Goal: Task Accomplishment & Management: Complete application form

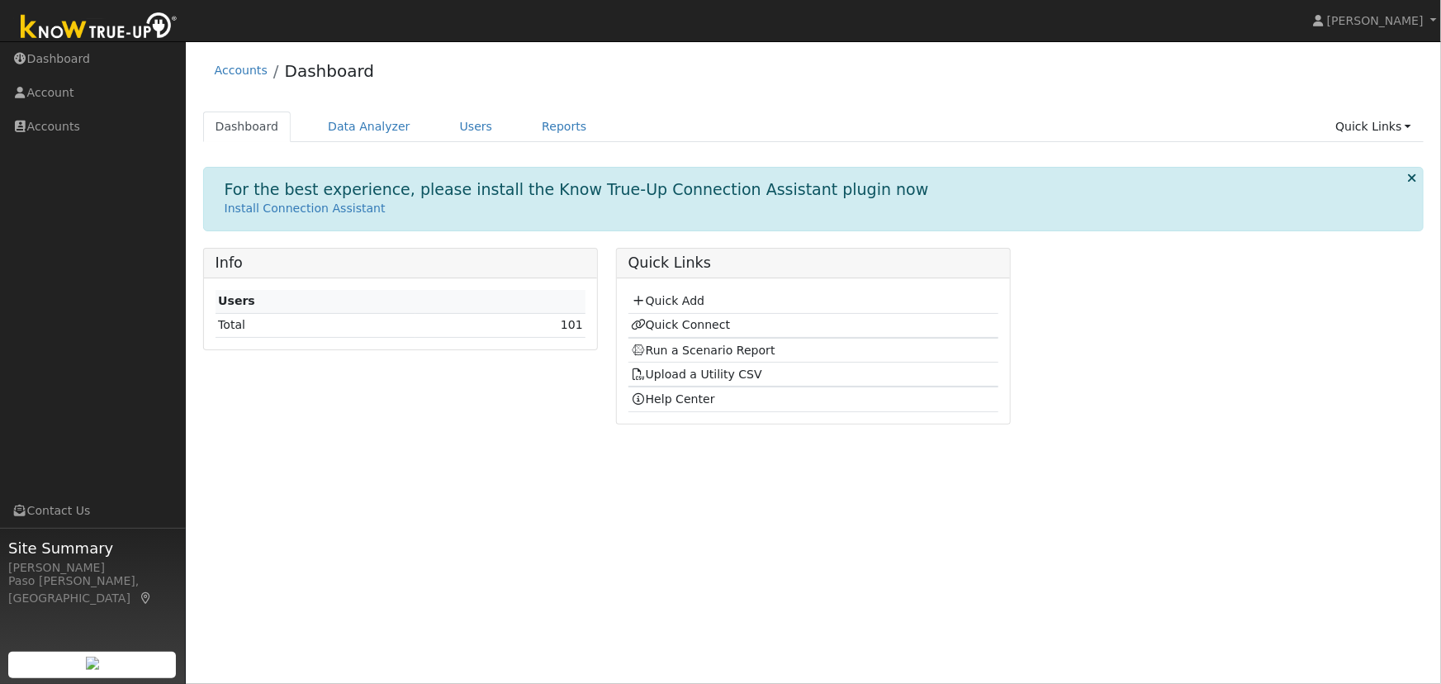
click at [665, 311] on td "Quick Add" at bounding box center [813, 302] width 371 height 24
click at [662, 301] on link "Quick Add" at bounding box center [668, 300] width 74 height 13
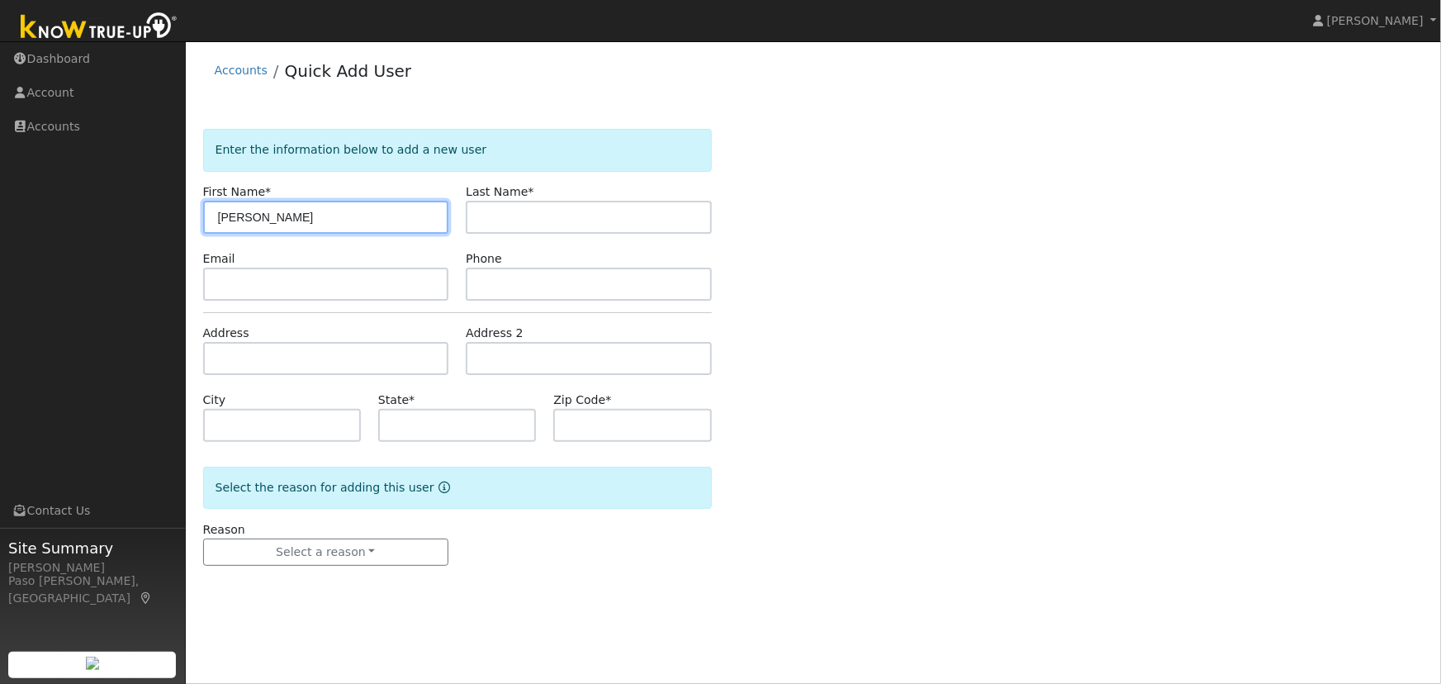
type input "[PERSON_NAME]"
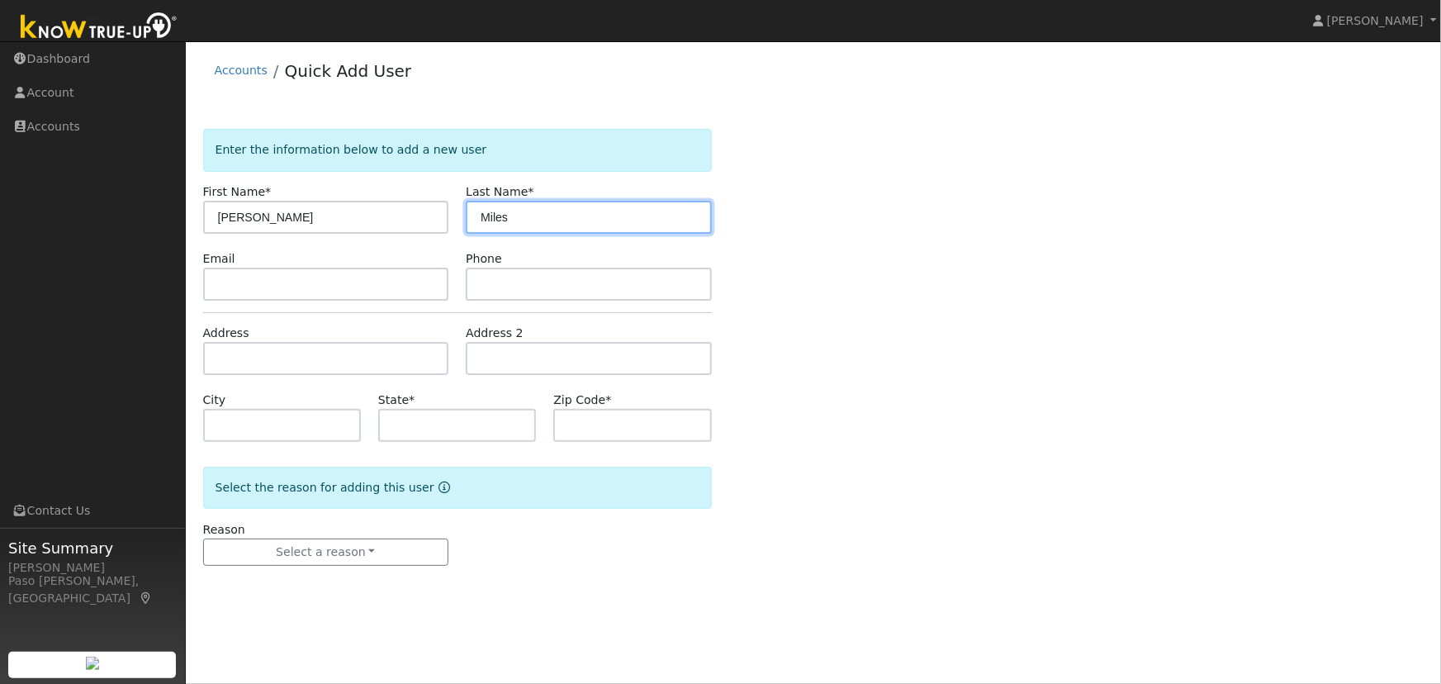
type input "Miles"
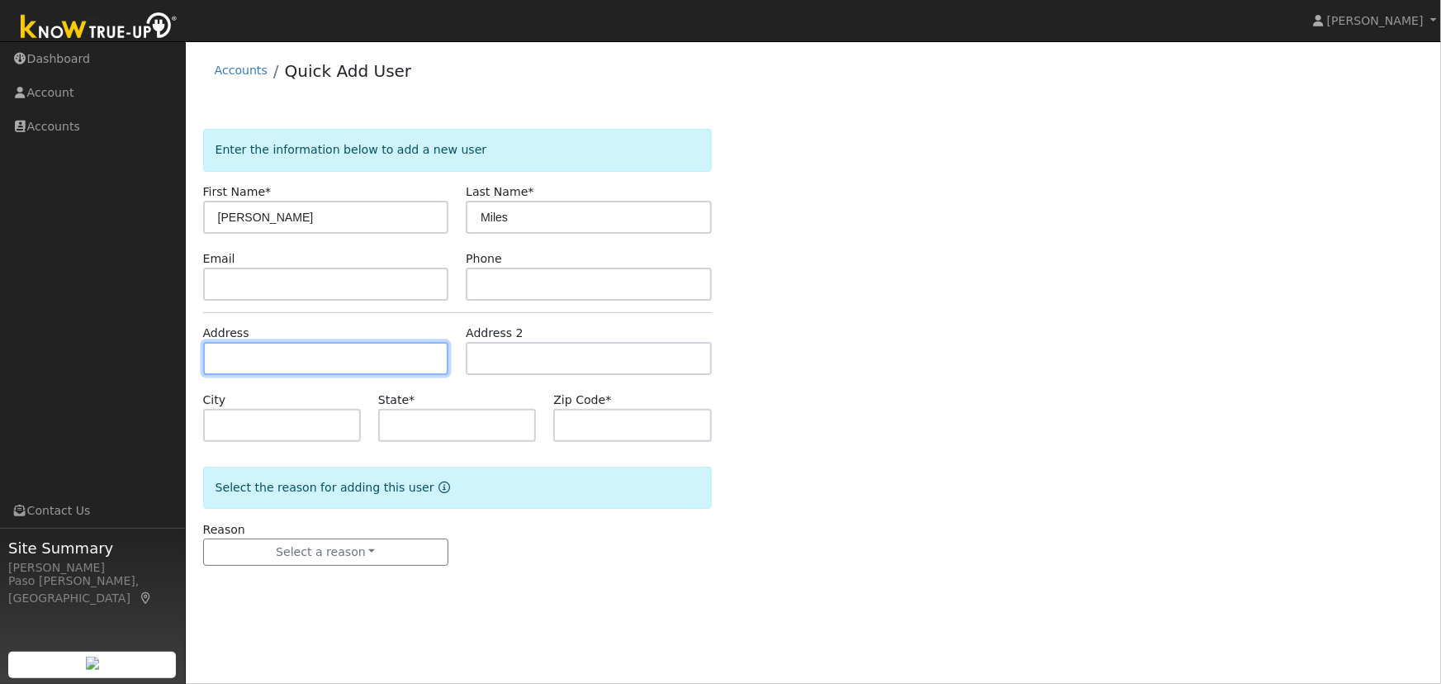
click at [310, 358] on input "text" at bounding box center [326, 358] width 246 height 33
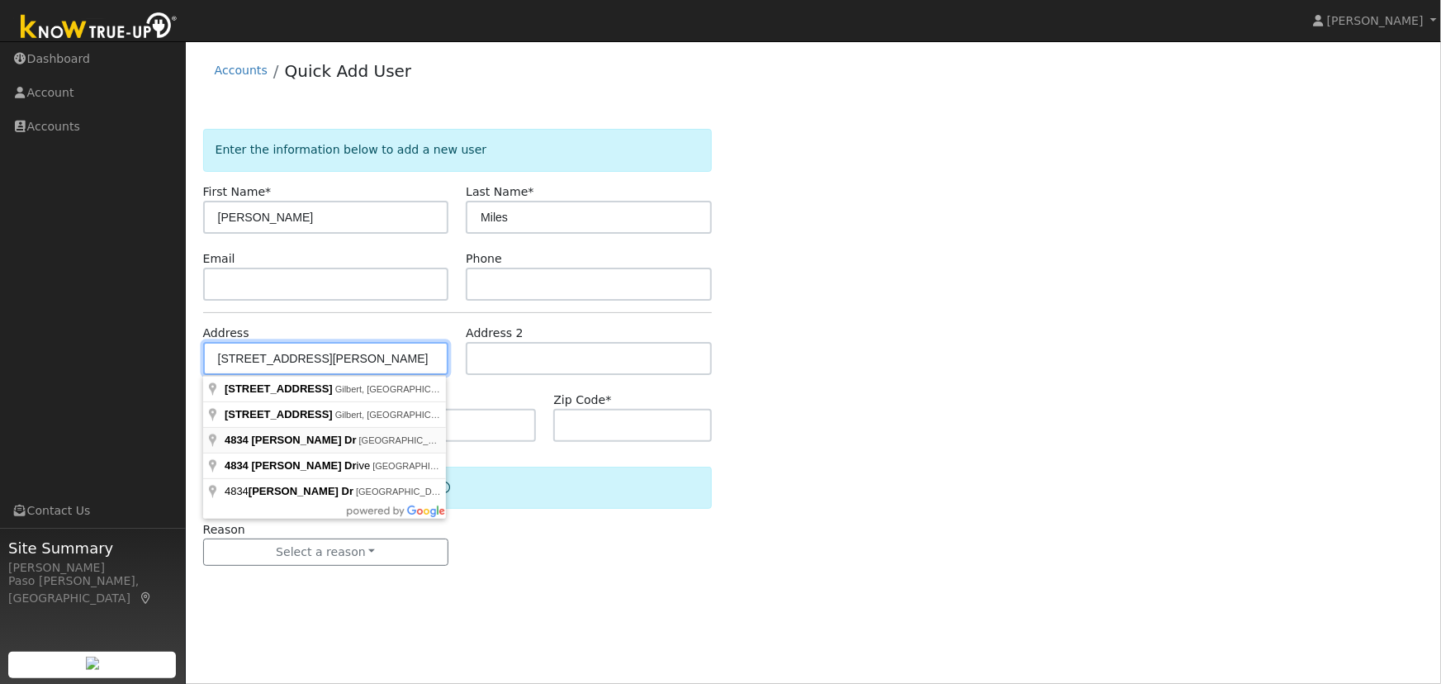
type input "4834 Stuart Drive"
type input "Santa Maria"
type input "CA"
type input "93455"
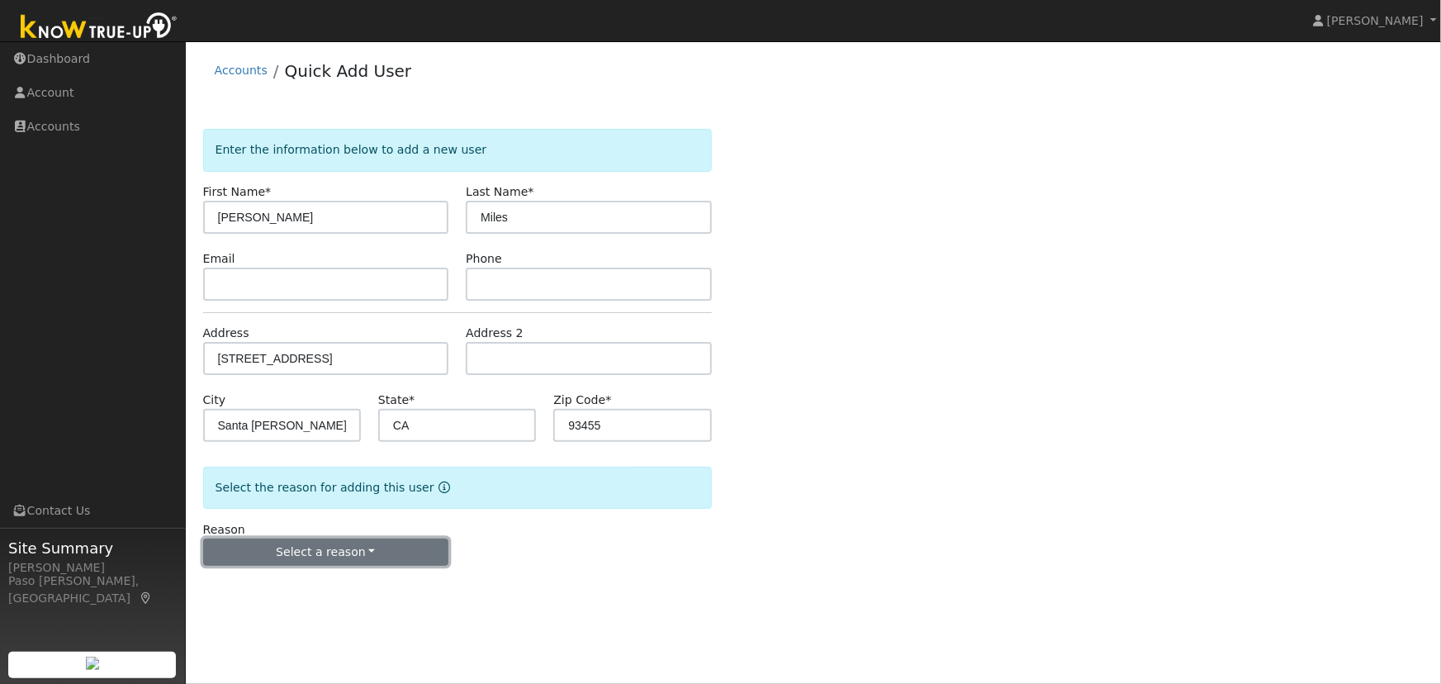
click at [373, 545] on button "Select a reason" at bounding box center [326, 552] width 246 height 28
click at [256, 586] on link "New lead" at bounding box center [295, 585] width 183 height 23
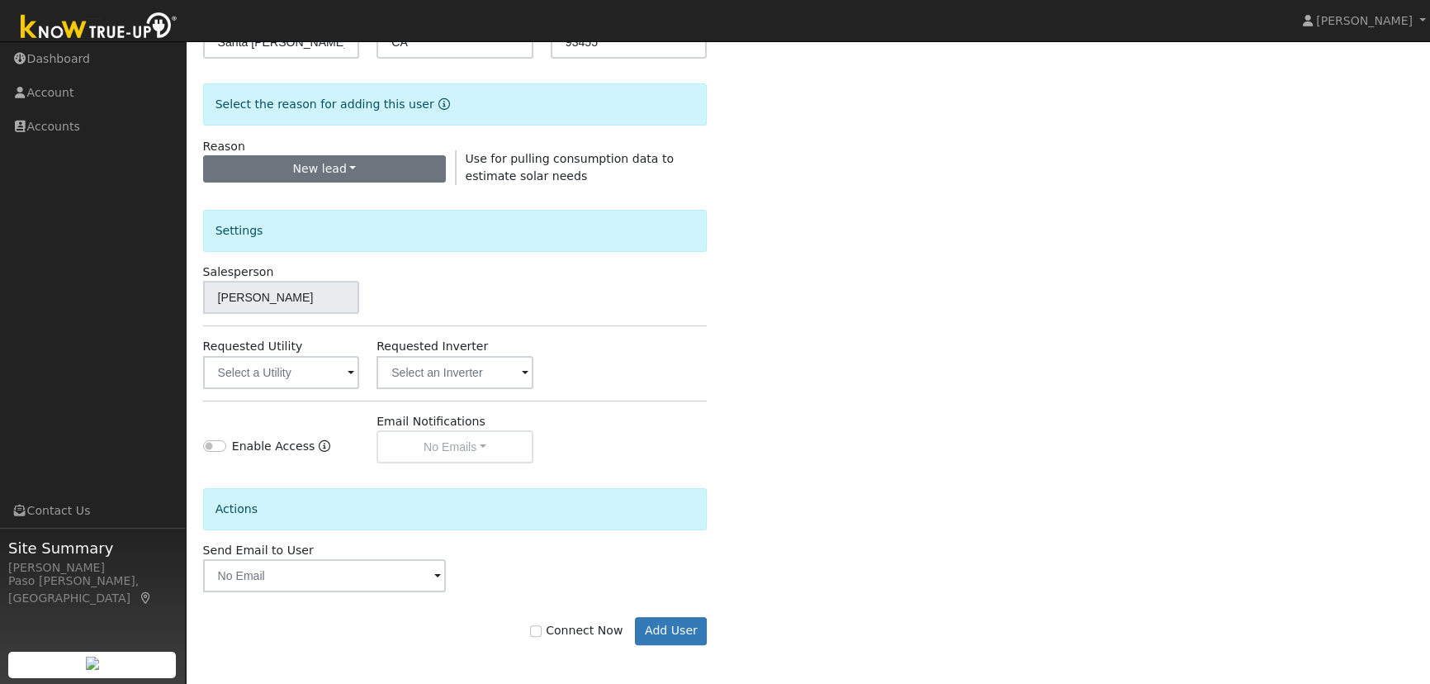
scroll to position [384, 0]
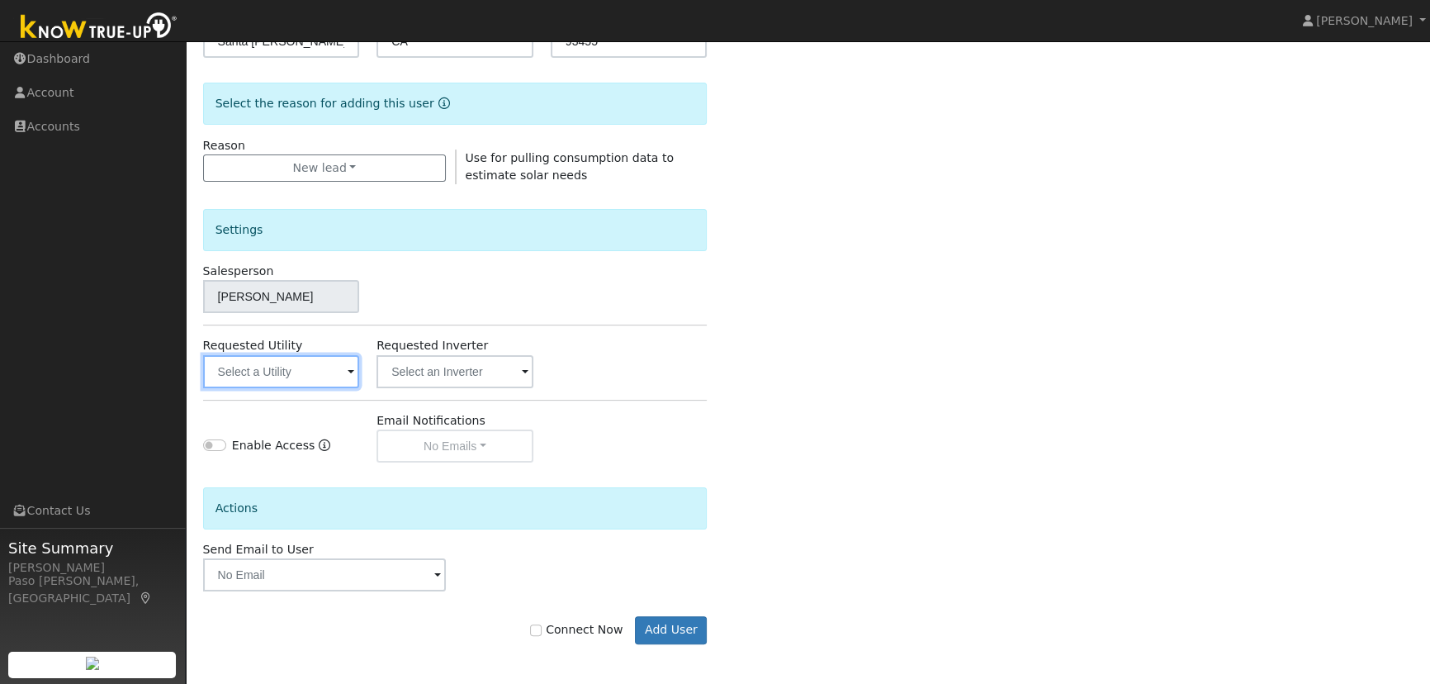
click at [326, 378] on input "text" at bounding box center [281, 371] width 157 height 33
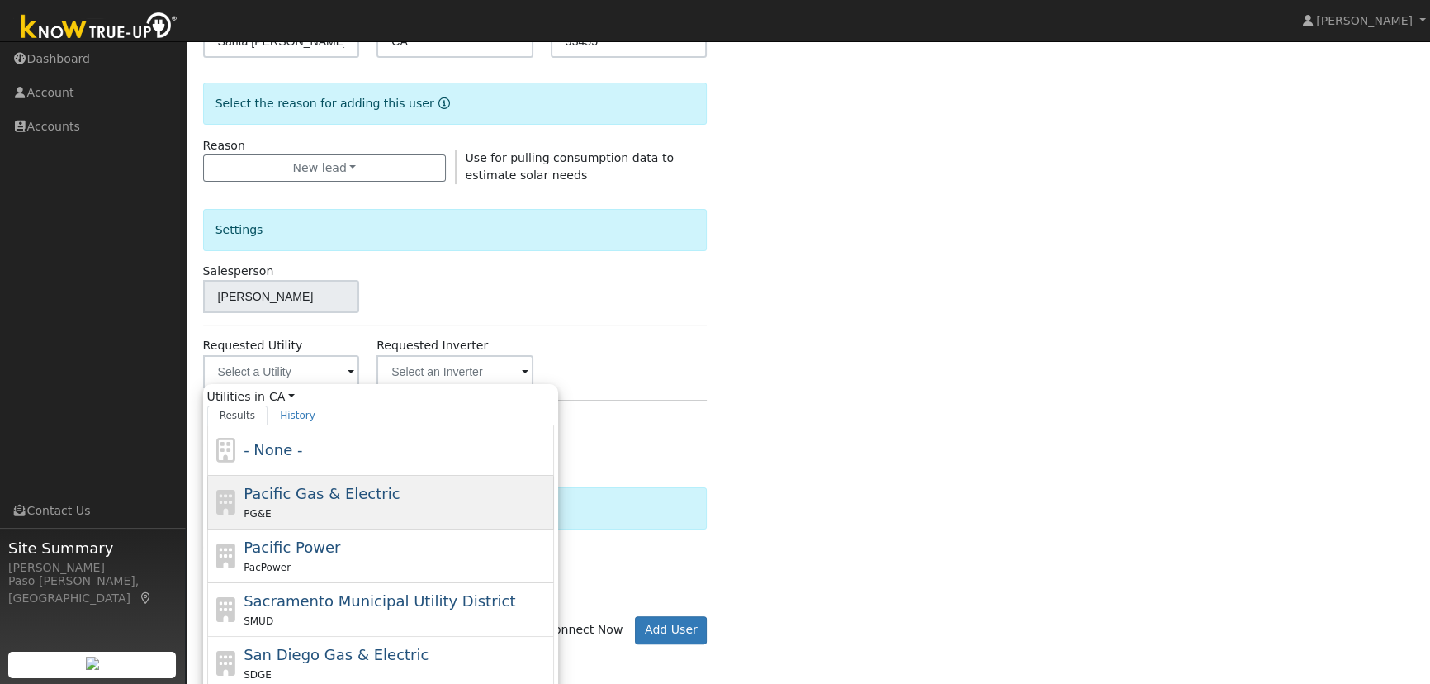
click at [316, 487] on span "Pacific Gas & Electric" at bounding box center [322, 493] width 156 height 17
type input "Pacific Gas & Electric"
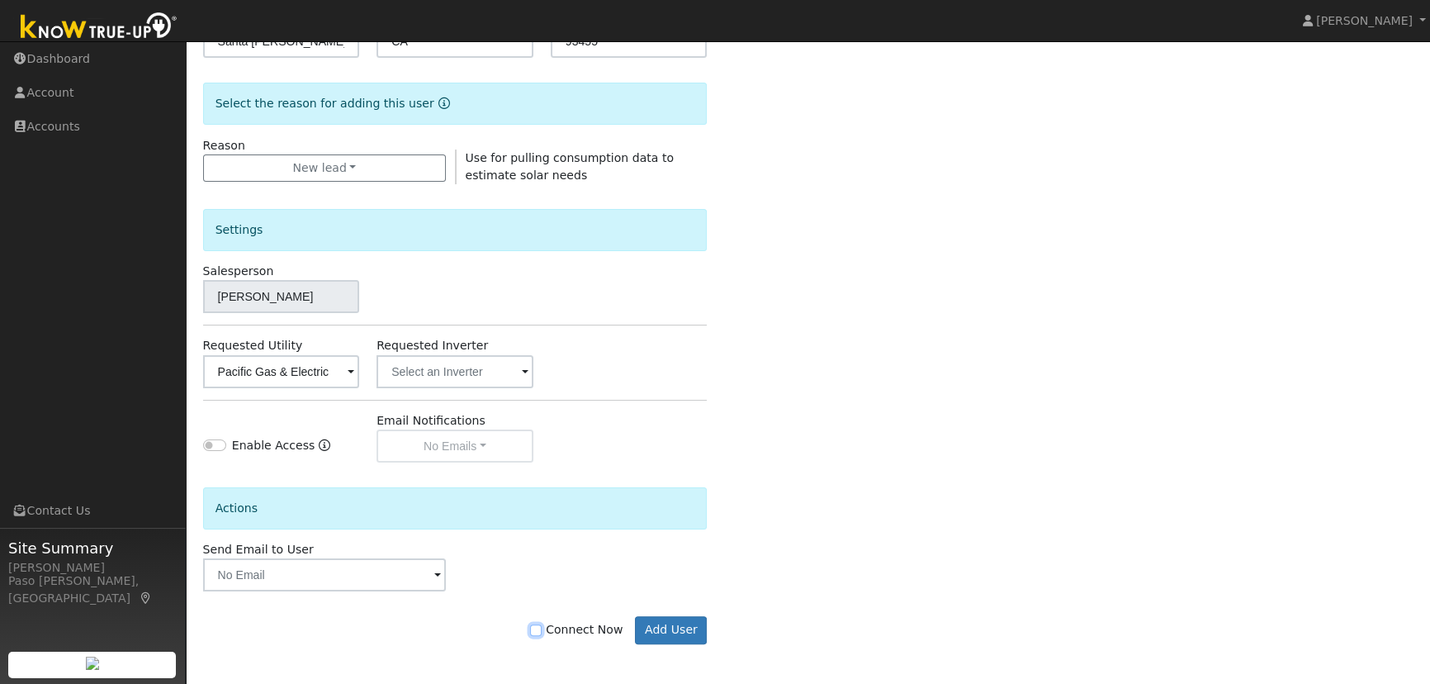
click at [542, 625] on input "Connect Now" at bounding box center [536, 630] width 12 height 12
checkbox input "true"
click at [690, 625] on button "Add User" at bounding box center [671, 630] width 72 height 28
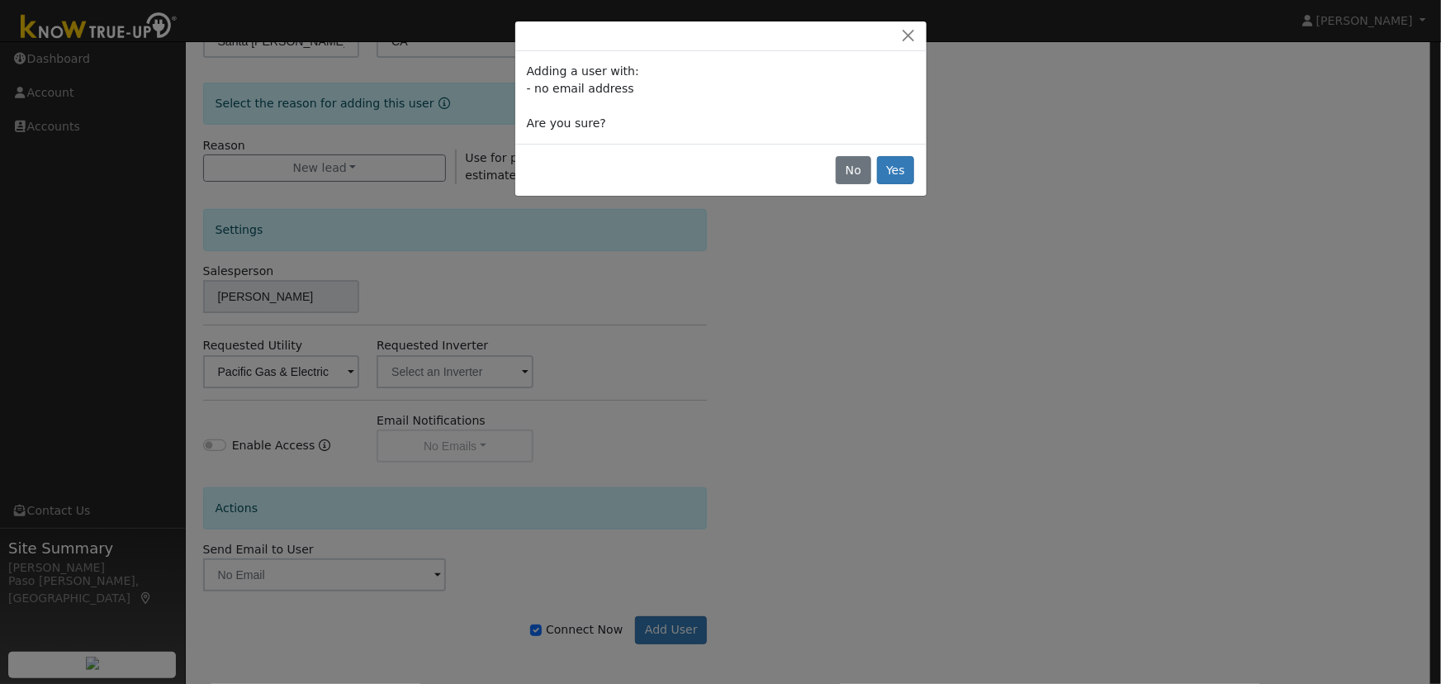
click at [925, 162] on div "No Yes" at bounding box center [720, 170] width 411 height 52
click at [892, 175] on button "Yes" at bounding box center [896, 170] width 38 height 28
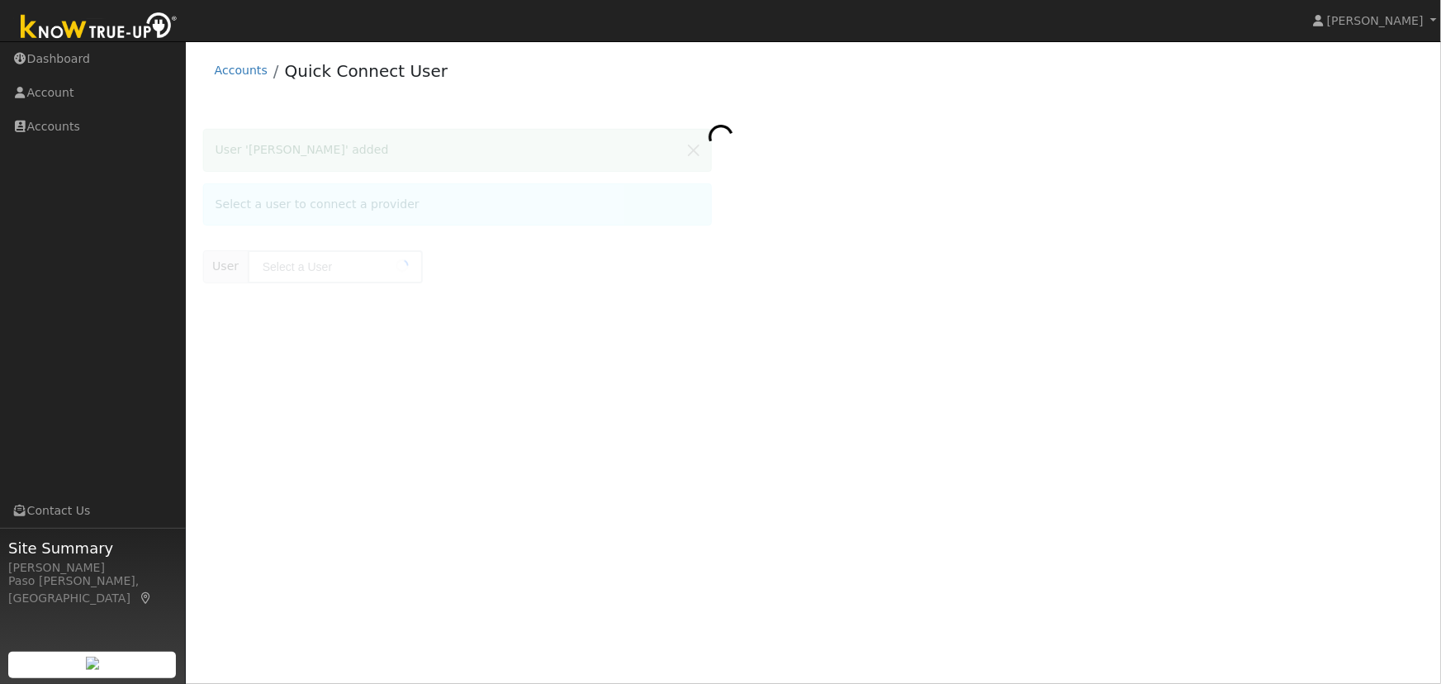
type input "[PERSON_NAME]"
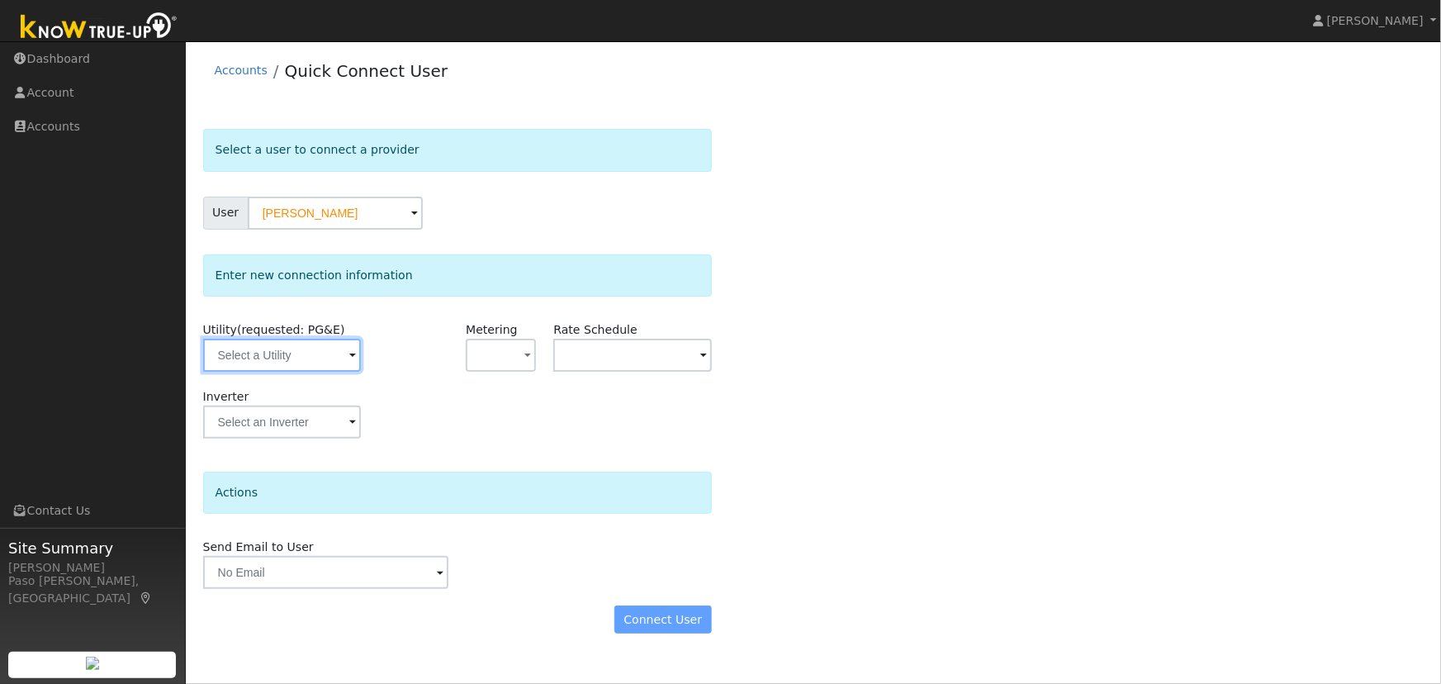
click at [280, 354] on input "text" at bounding box center [282, 355] width 158 height 33
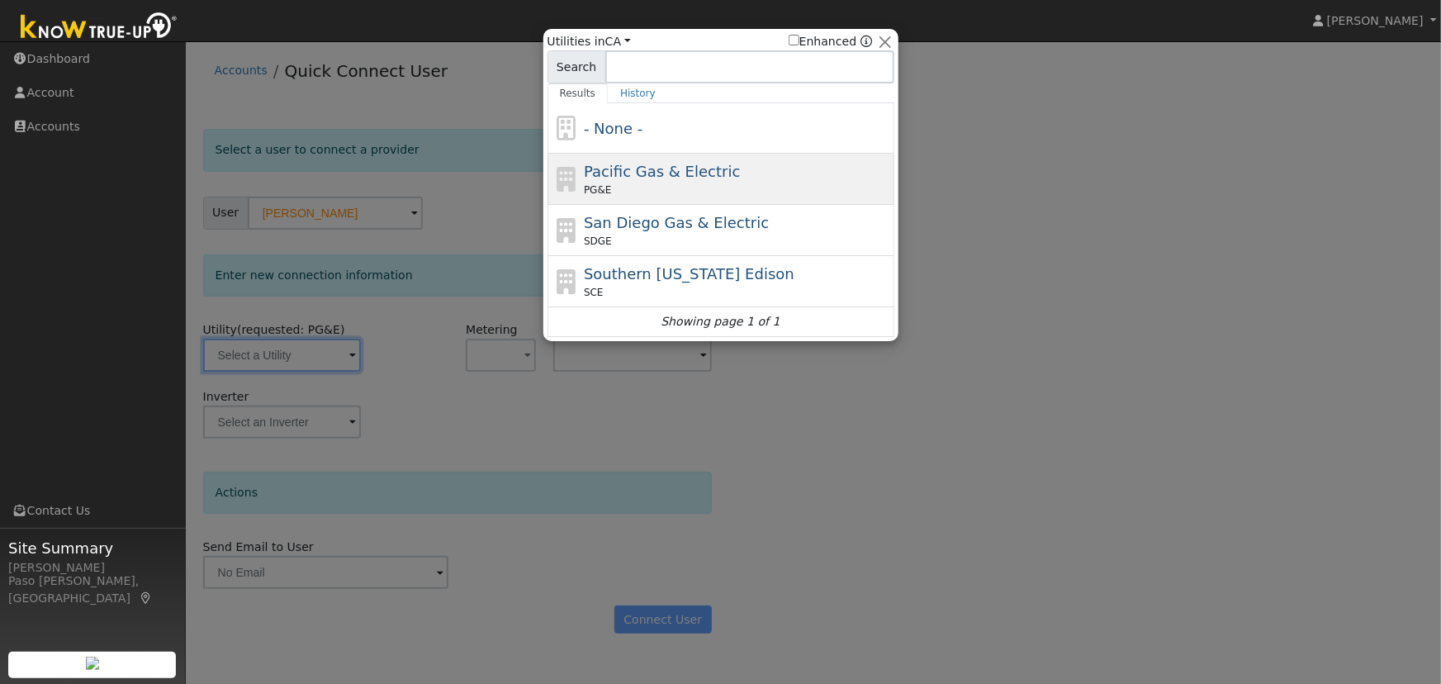
click at [659, 192] on div "PG&E" at bounding box center [737, 190] width 306 height 15
type input "PG&E"
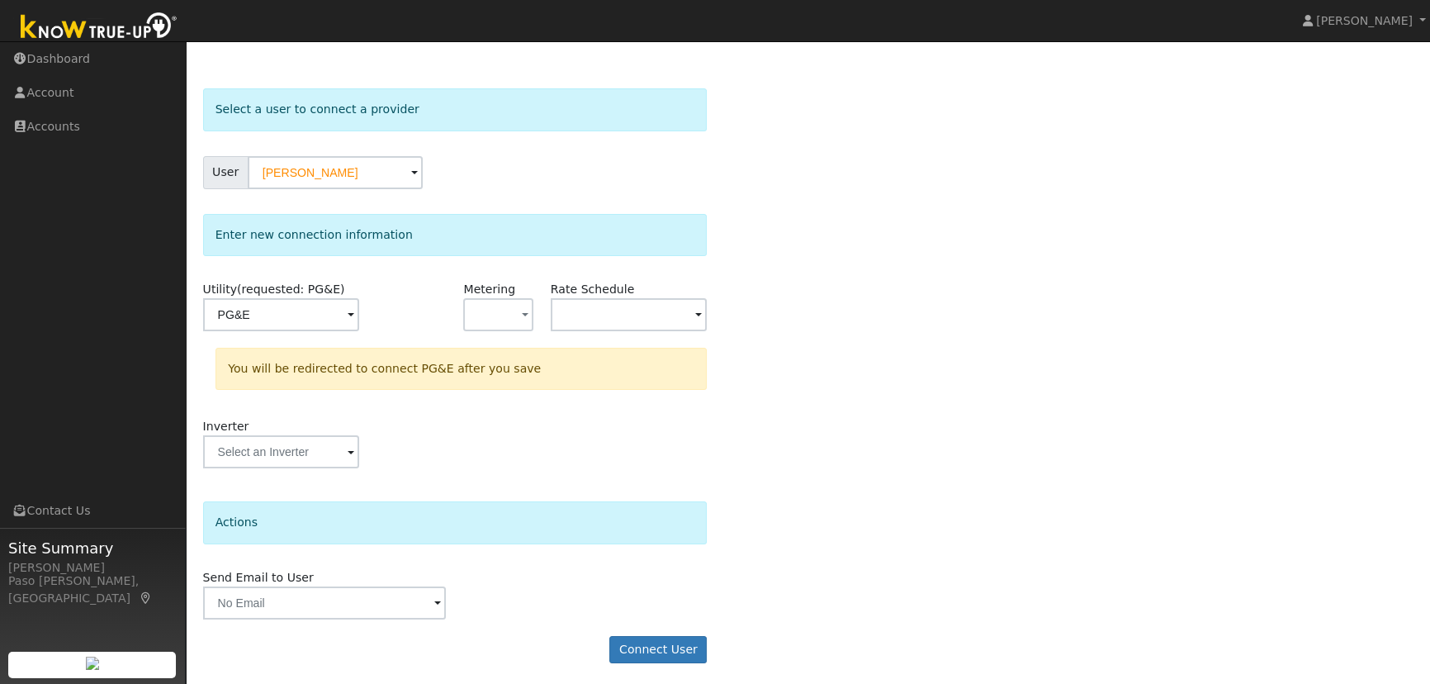
scroll to position [44, 0]
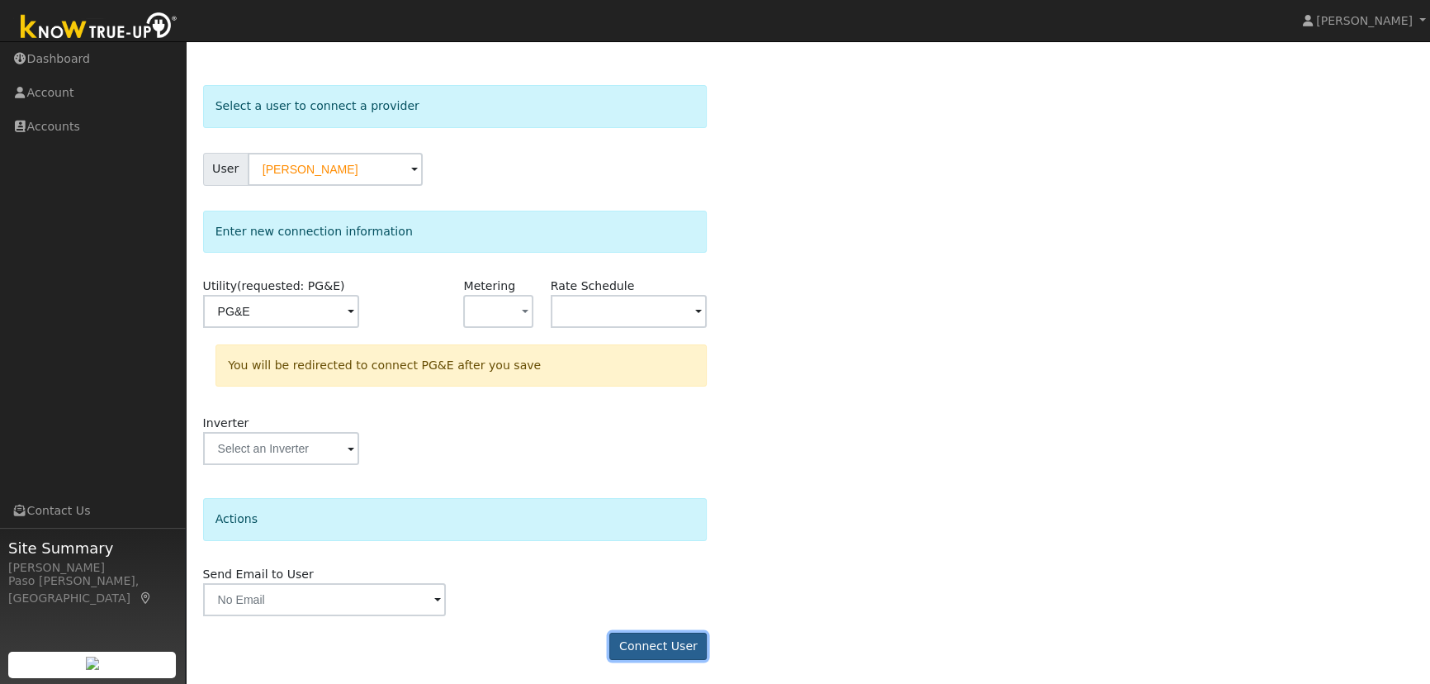
click at [655, 640] on button "Connect User" at bounding box center [657, 647] width 97 height 28
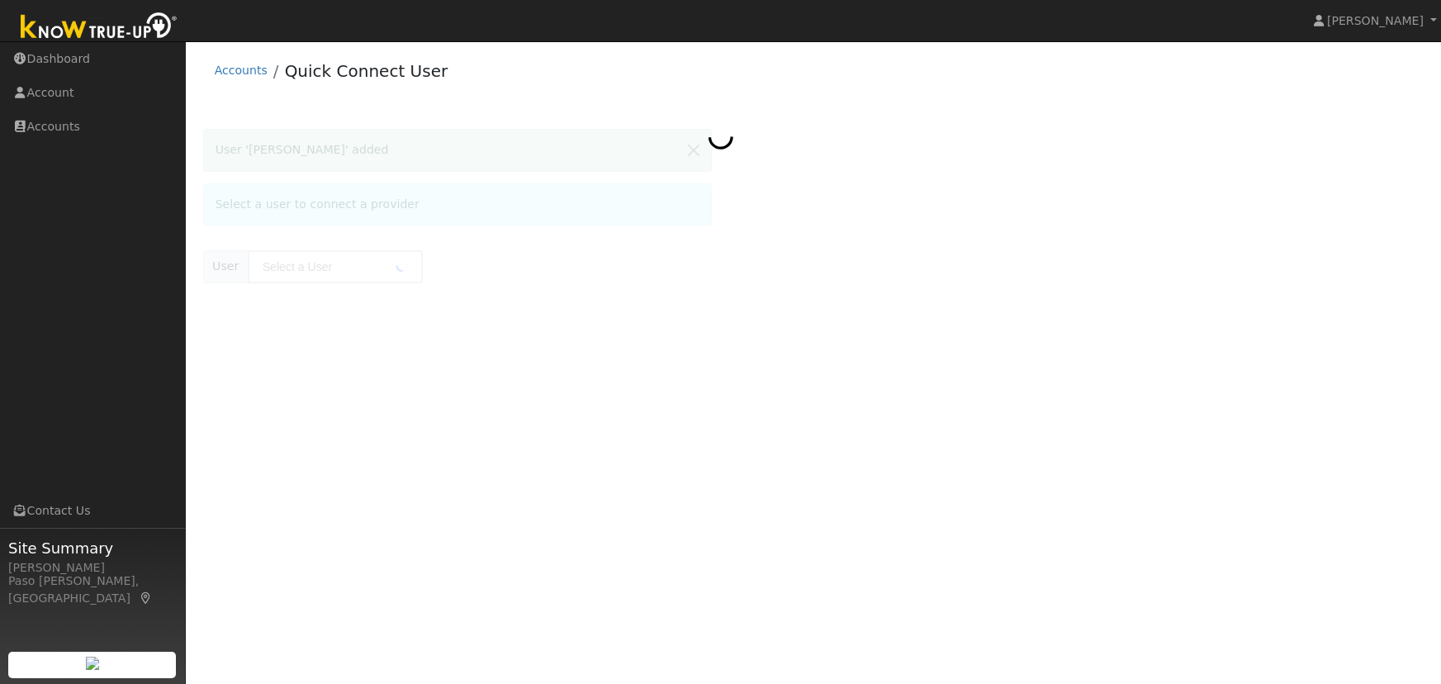
type input "Tyrone Miles"
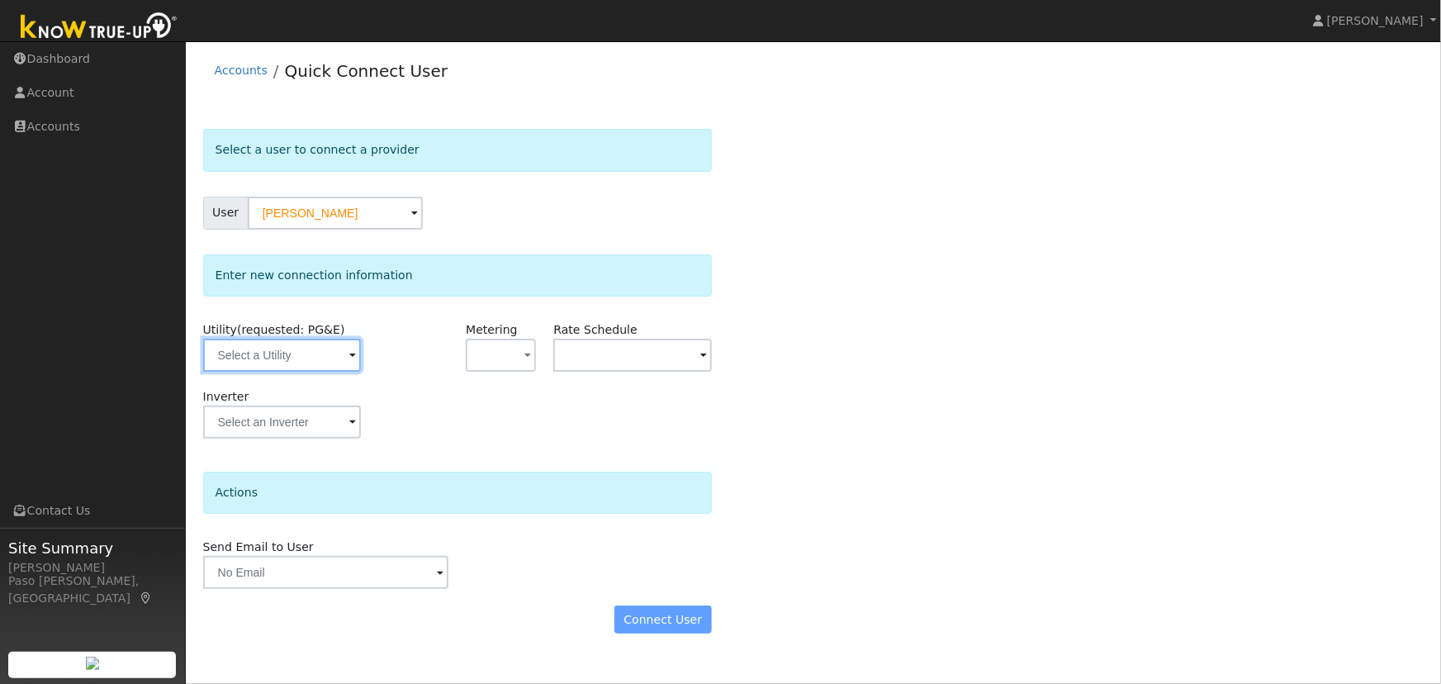
click at [326, 368] on input "text" at bounding box center [282, 355] width 158 height 33
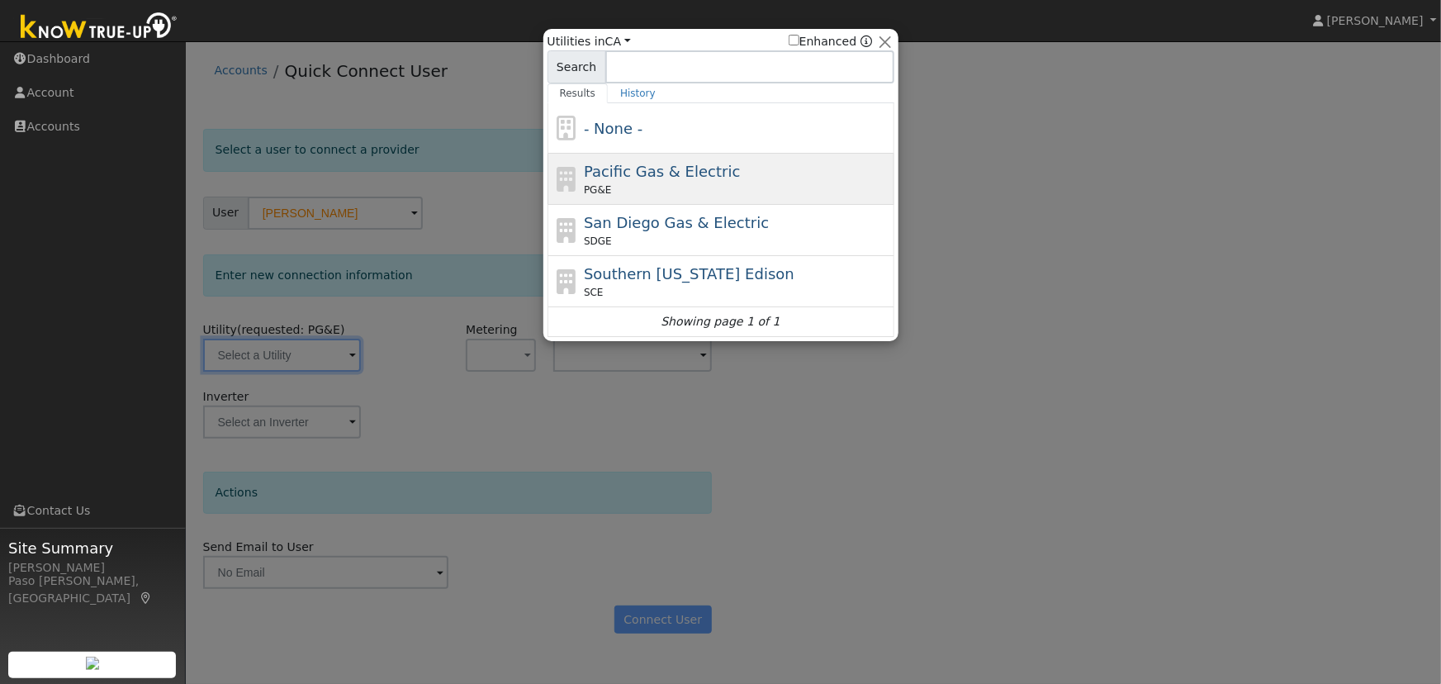
click at [717, 190] on div "PG&E" at bounding box center [737, 190] width 306 height 15
type input "PG&E"
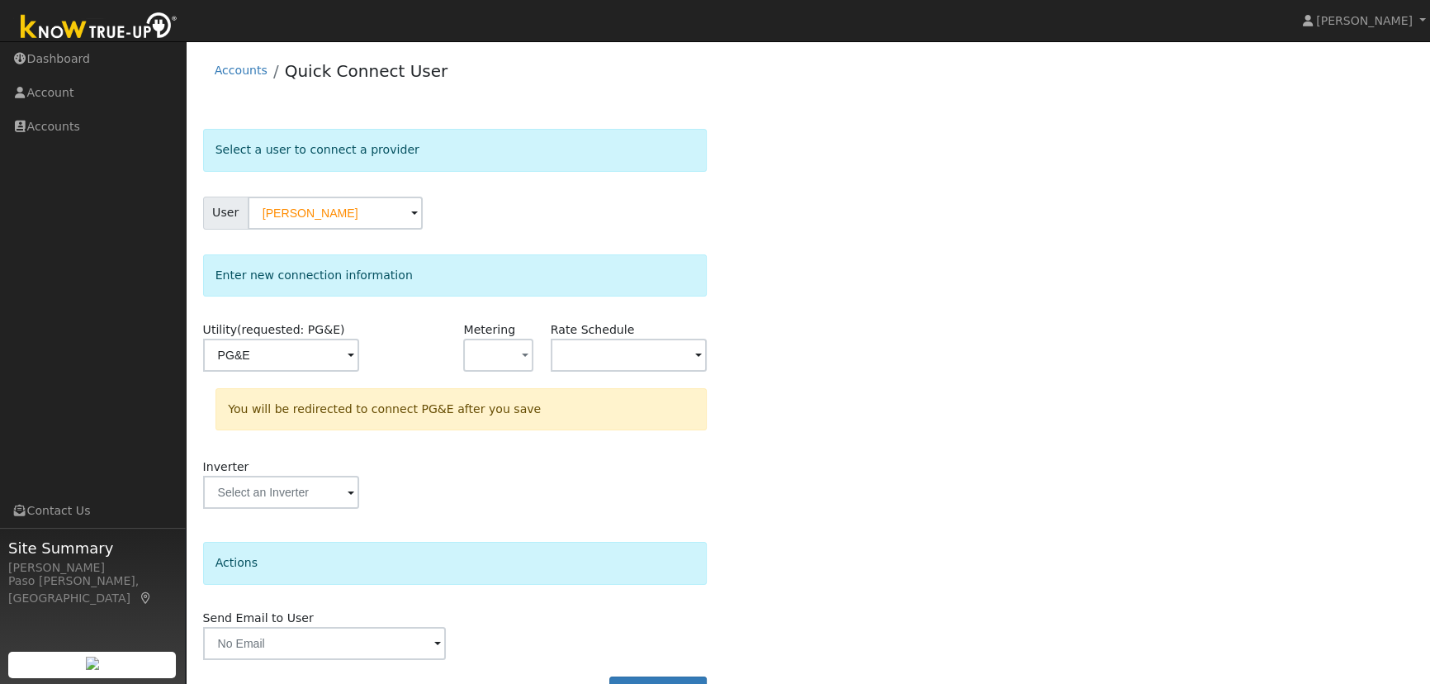
scroll to position [44, 0]
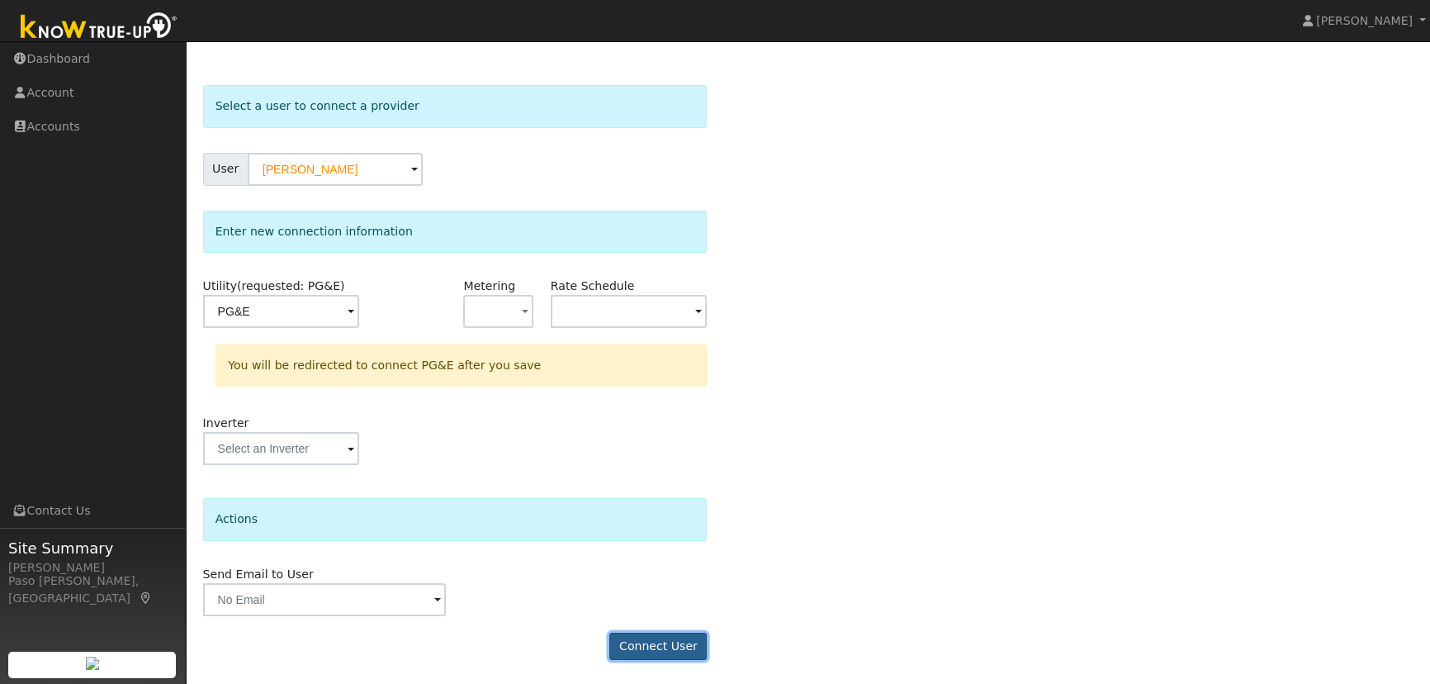
click at [668, 633] on button "Connect User" at bounding box center [657, 647] width 97 height 28
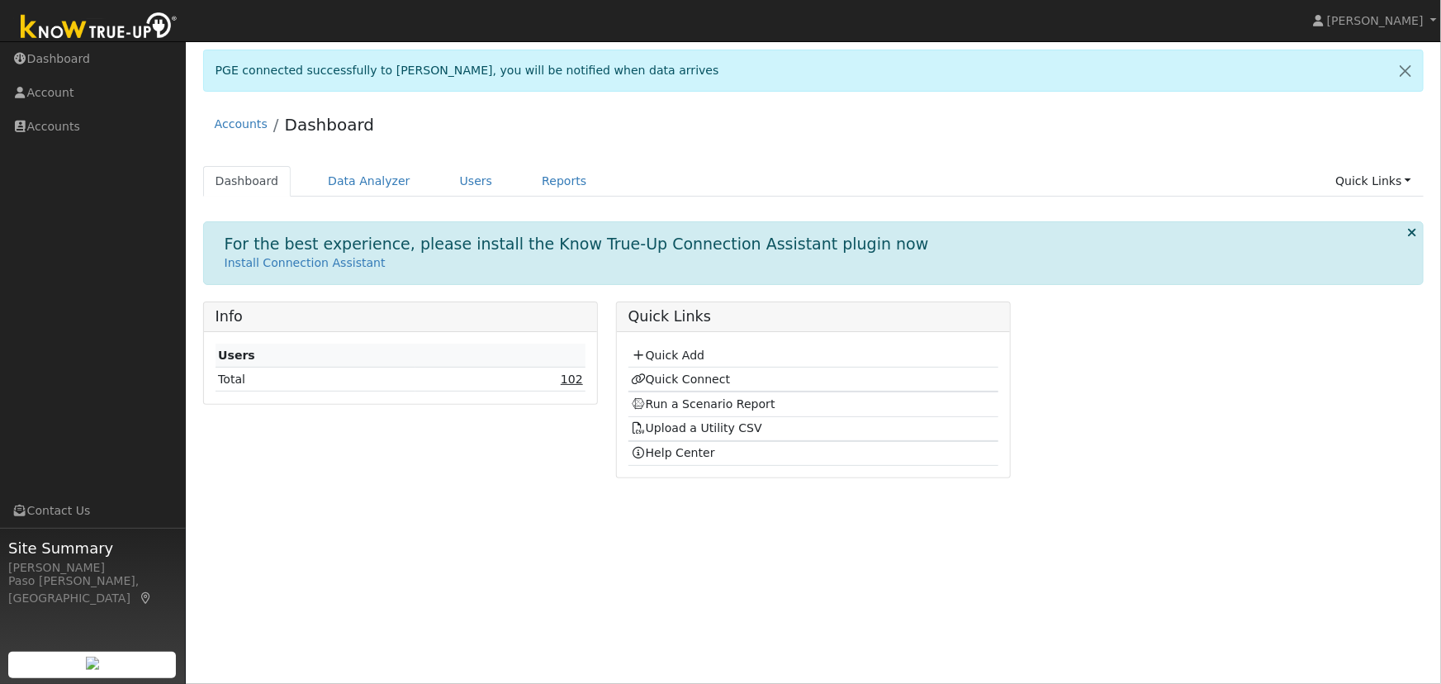
click at [567, 374] on link "102" at bounding box center [572, 378] width 22 height 13
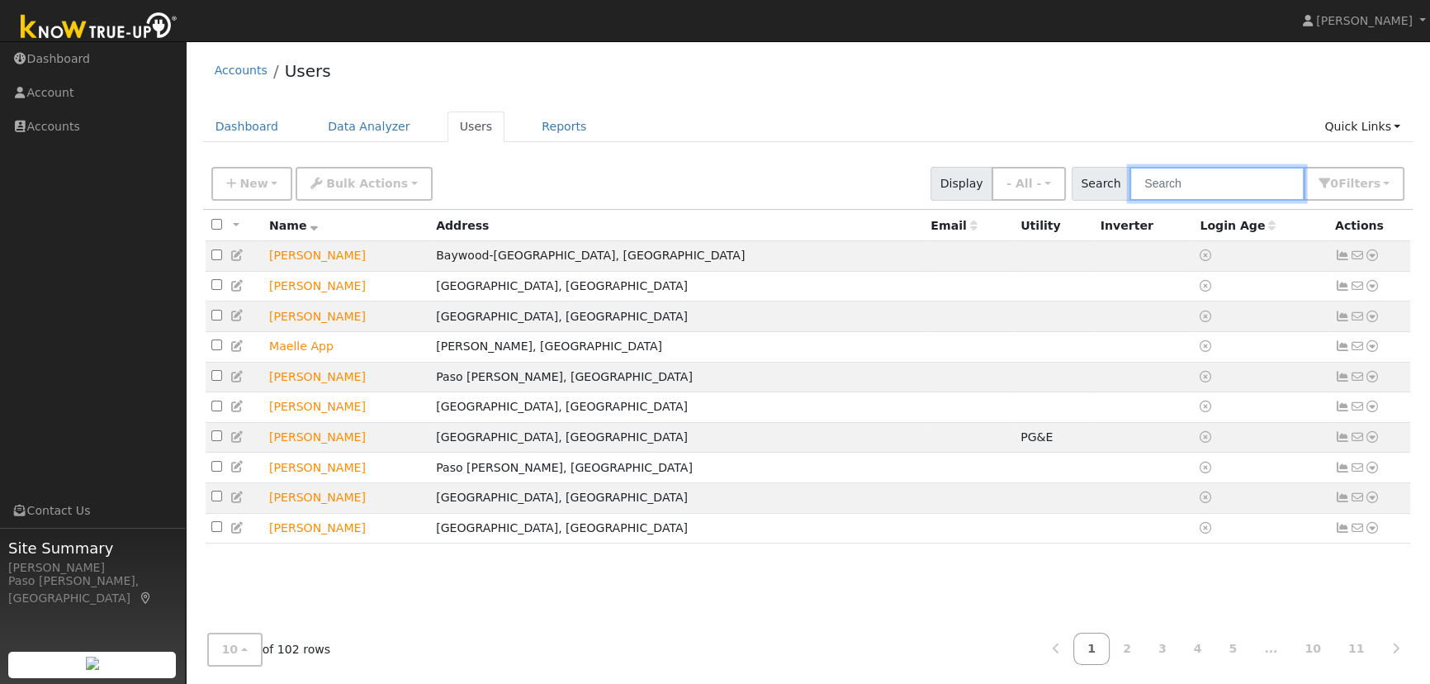
click at [1217, 174] on input "text" at bounding box center [1217, 184] width 175 height 34
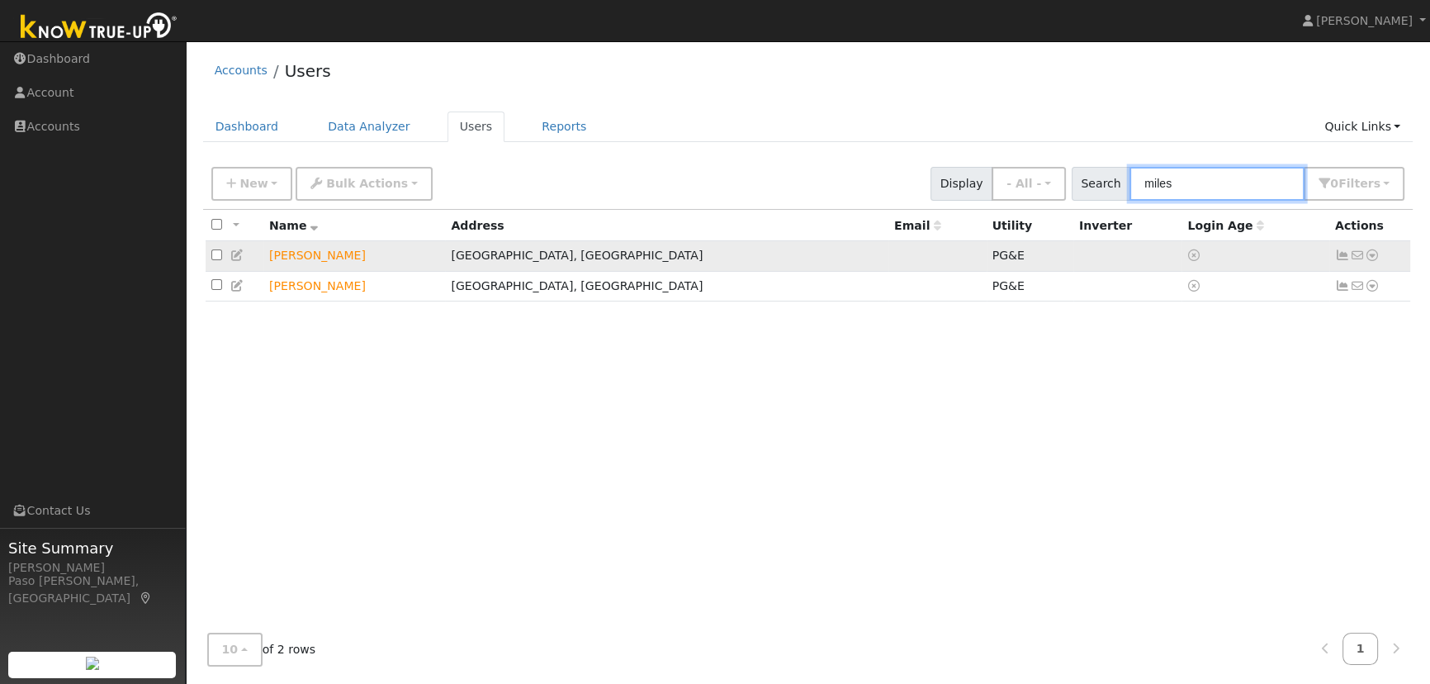
type input "miles"
click at [1377, 261] on icon at bounding box center [1372, 255] width 15 height 12
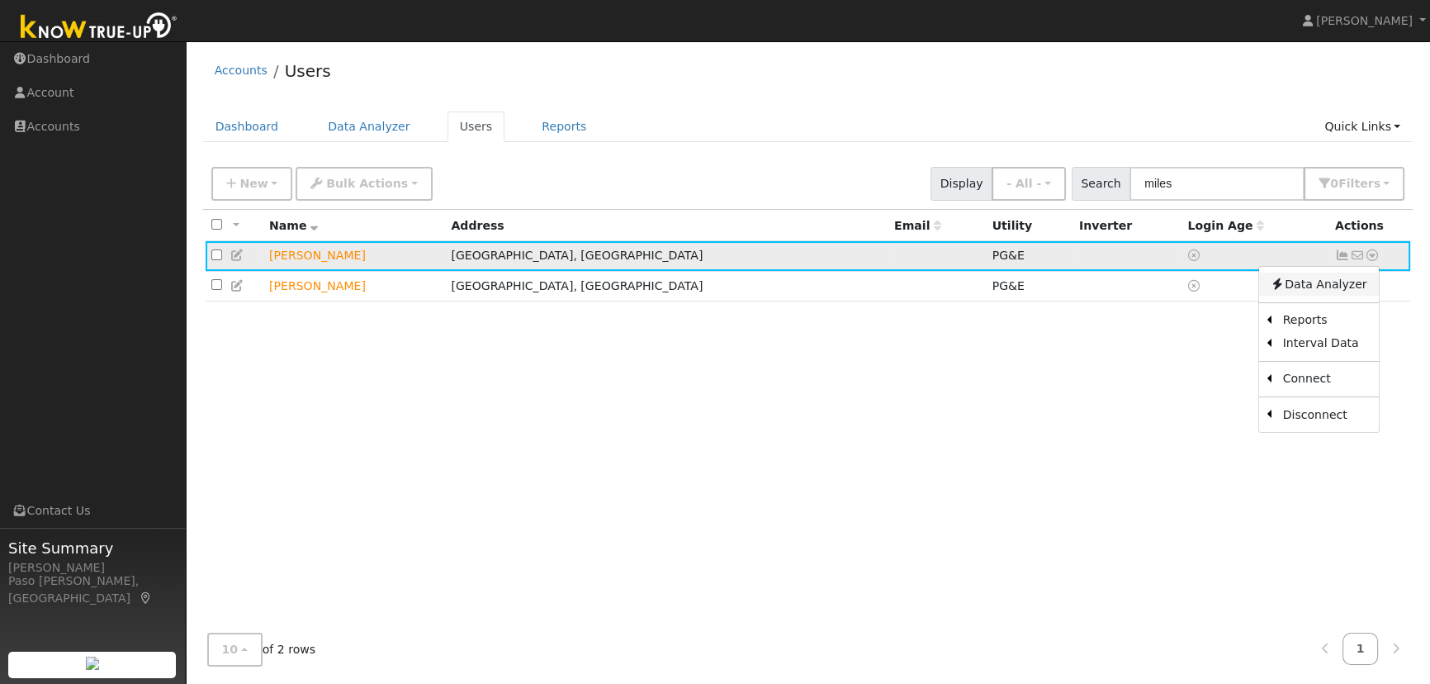
click at [1353, 279] on link "Data Analyzer" at bounding box center [1319, 284] width 120 height 23
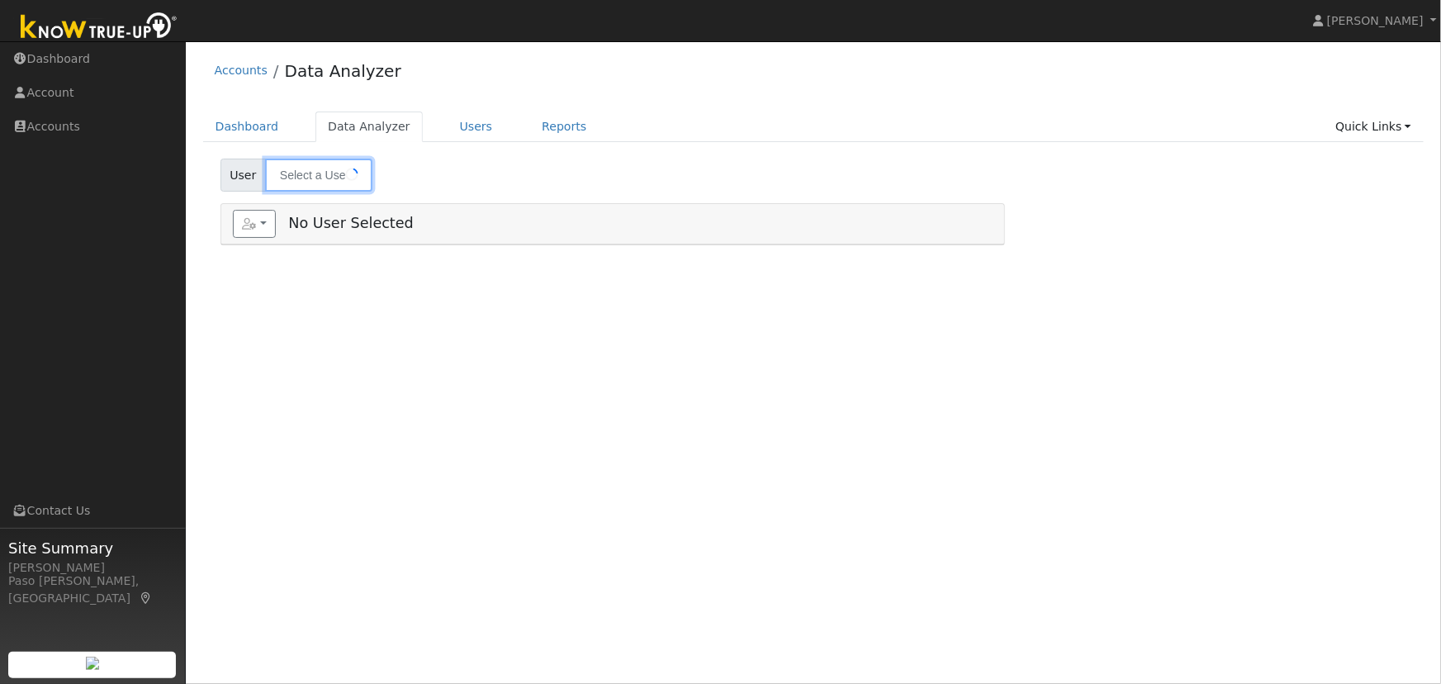
type input "[PERSON_NAME]"
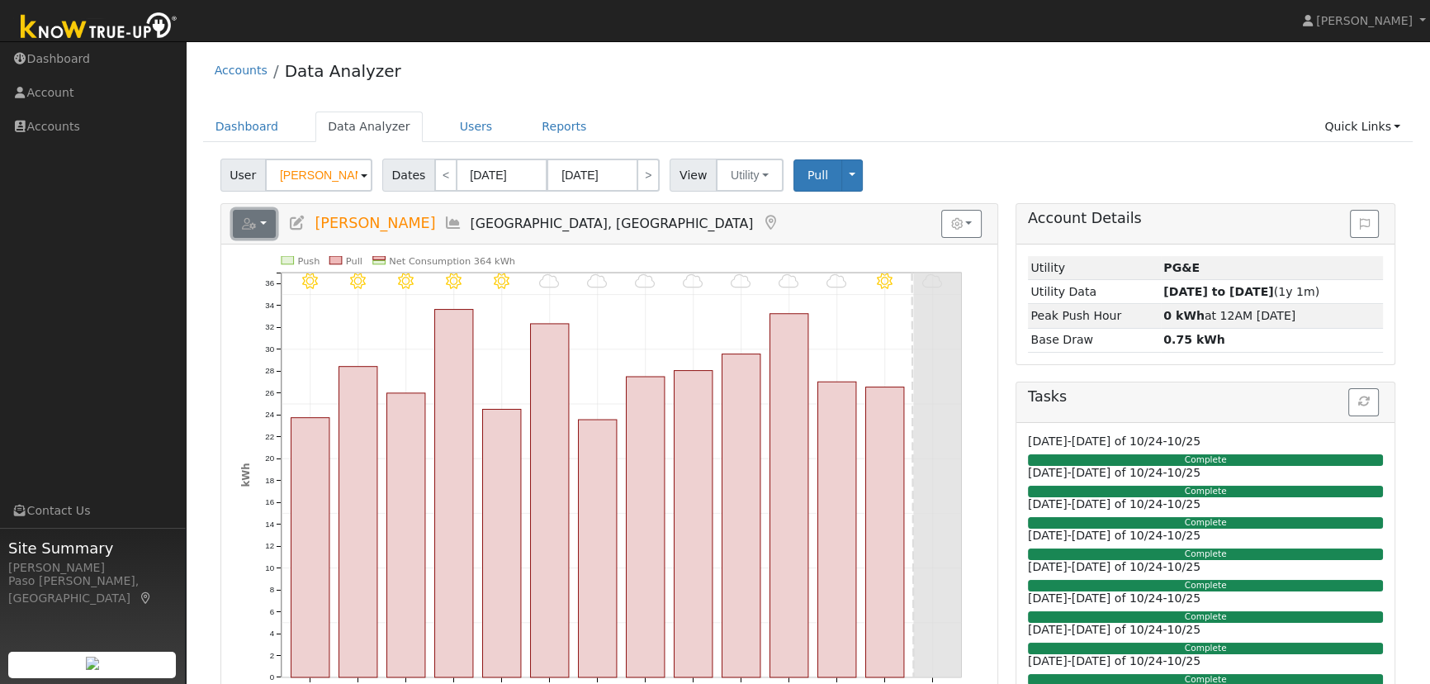
click at [267, 221] on button "button" at bounding box center [255, 224] width 44 height 28
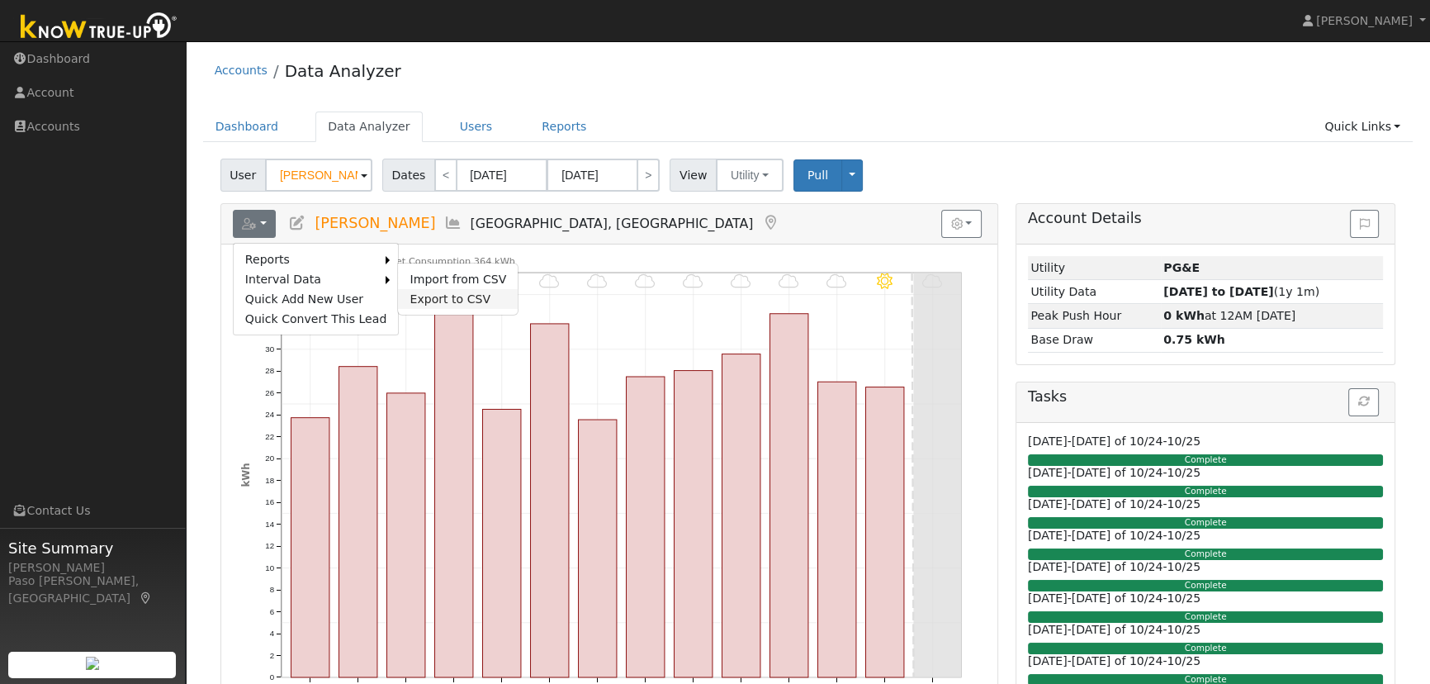
click at [419, 301] on link "Export to CSV" at bounding box center [458, 299] width 120 height 20
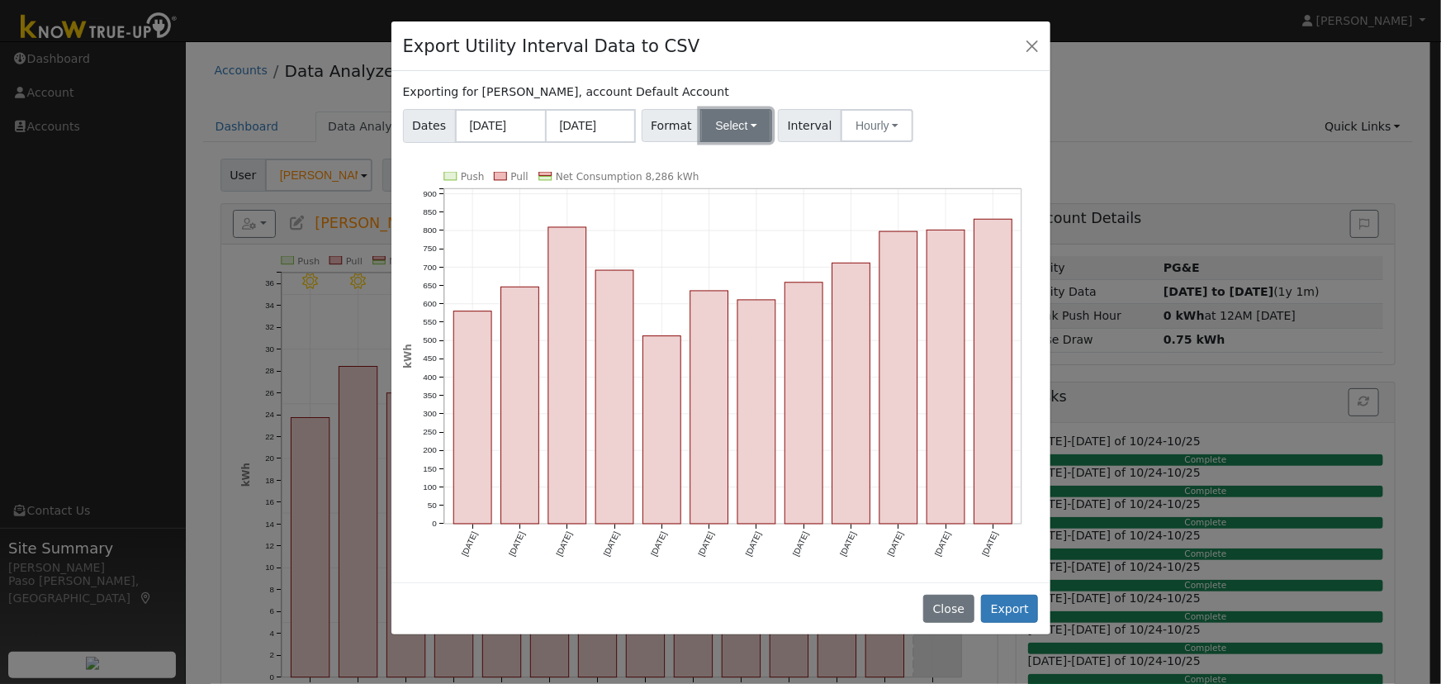
click at [742, 129] on button "Select" at bounding box center [736, 125] width 72 height 33
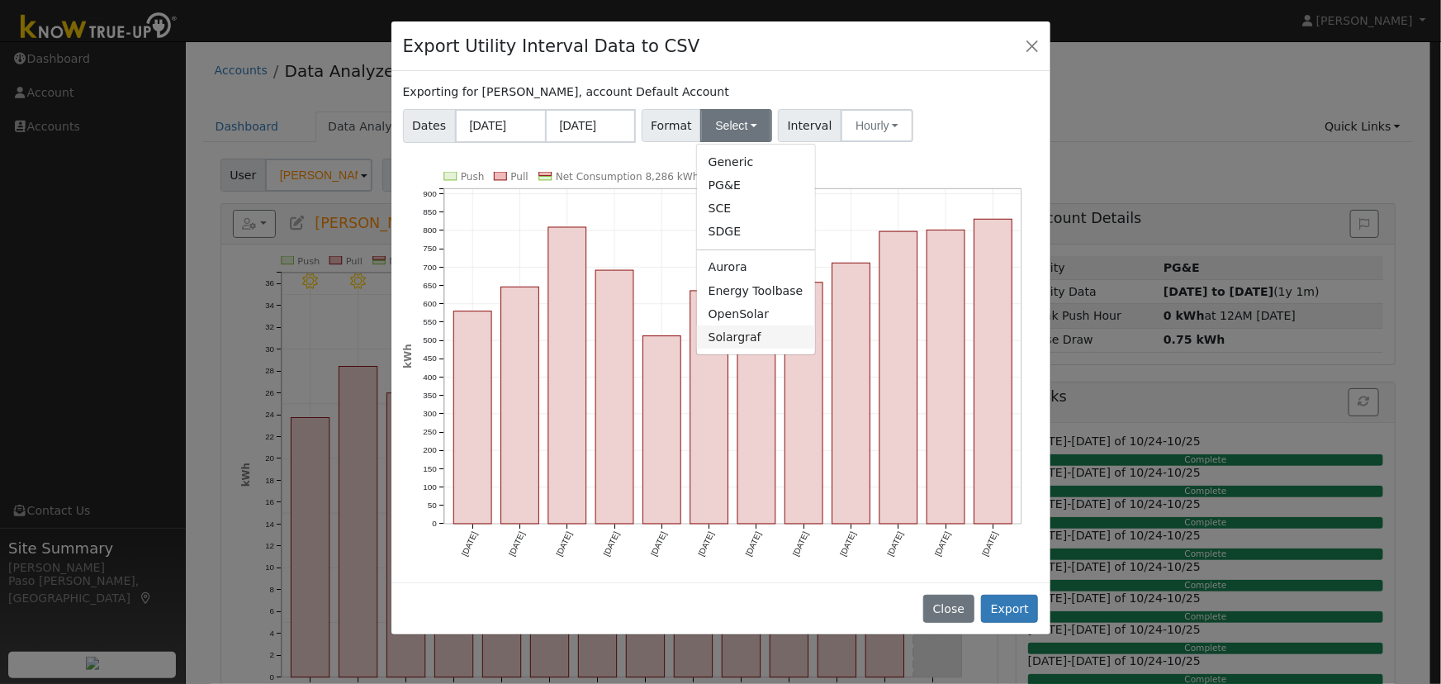
click at [741, 344] on link "Solargraf" at bounding box center [756, 336] width 118 height 23
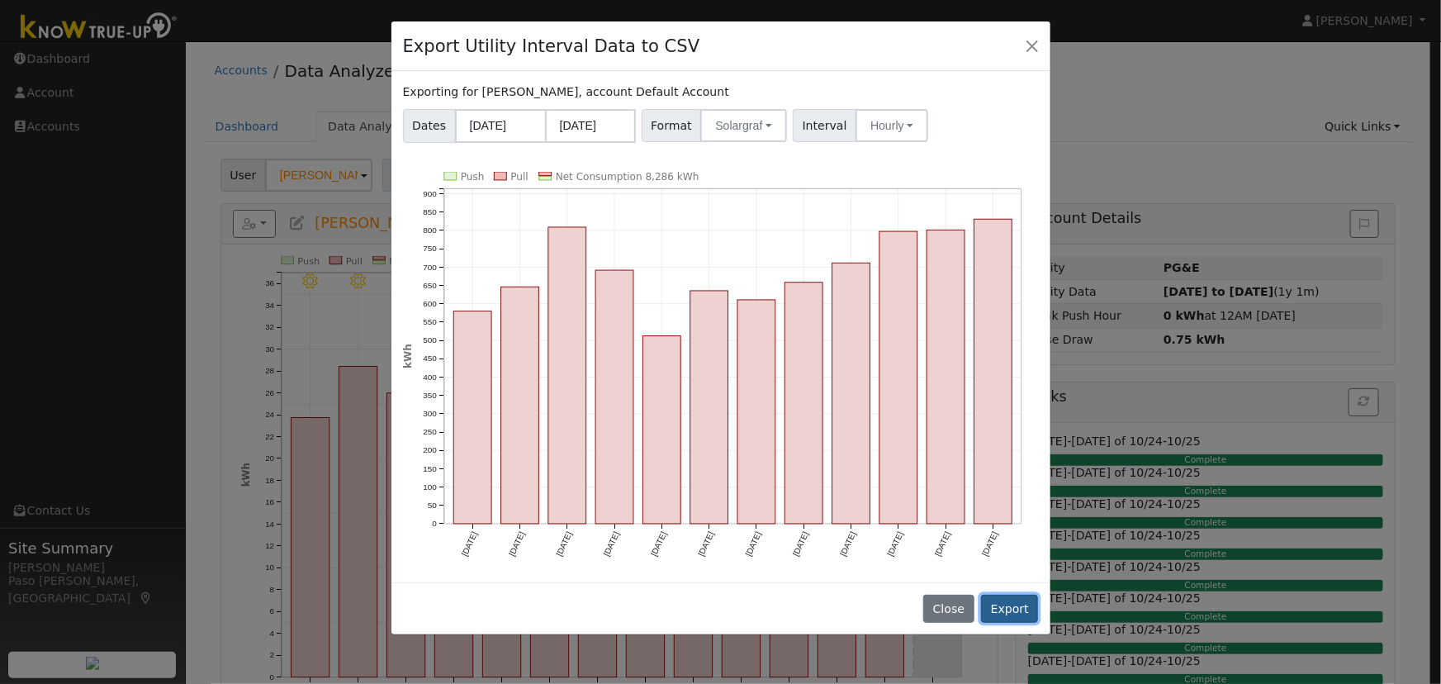
click at [1007, 598] on button "Export" at bounding box center [1009, 609] width 57 height 28
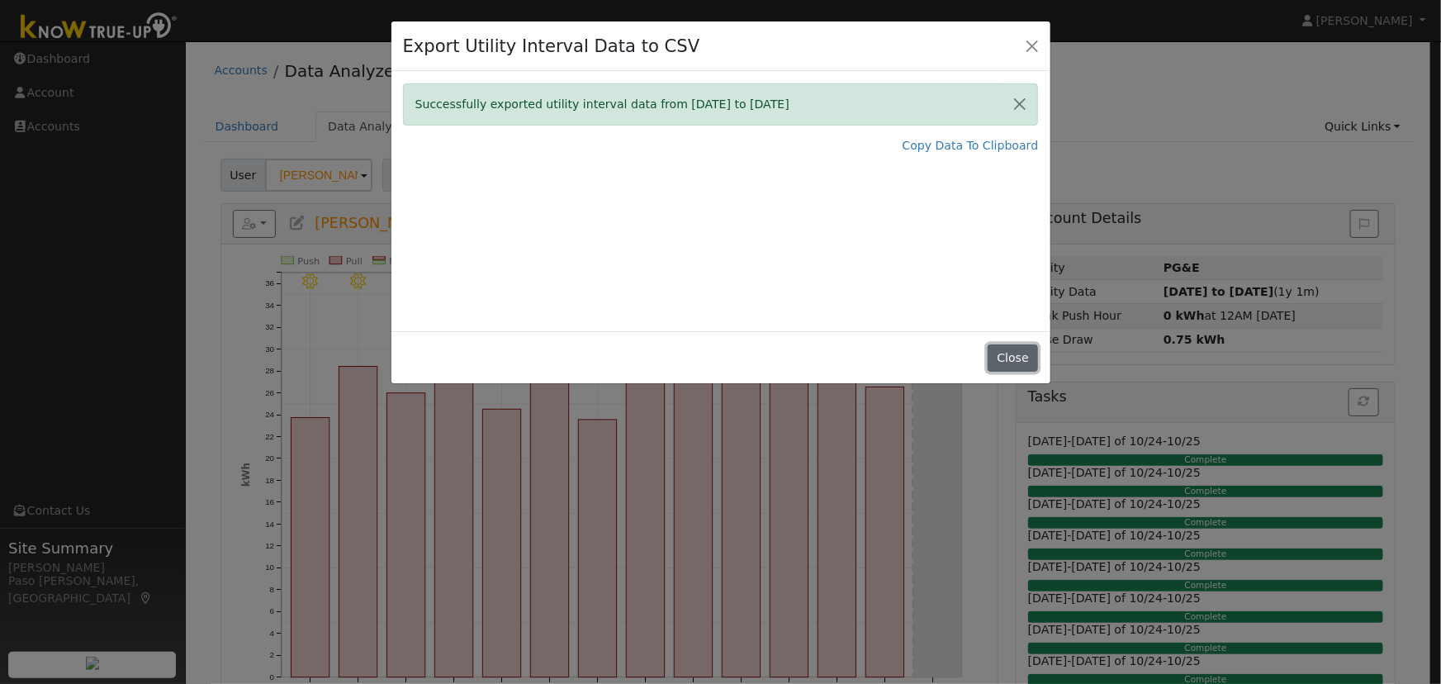
click at [1006, 359] on button "Close" at bounding box center [1013, 358] width 50 height 28
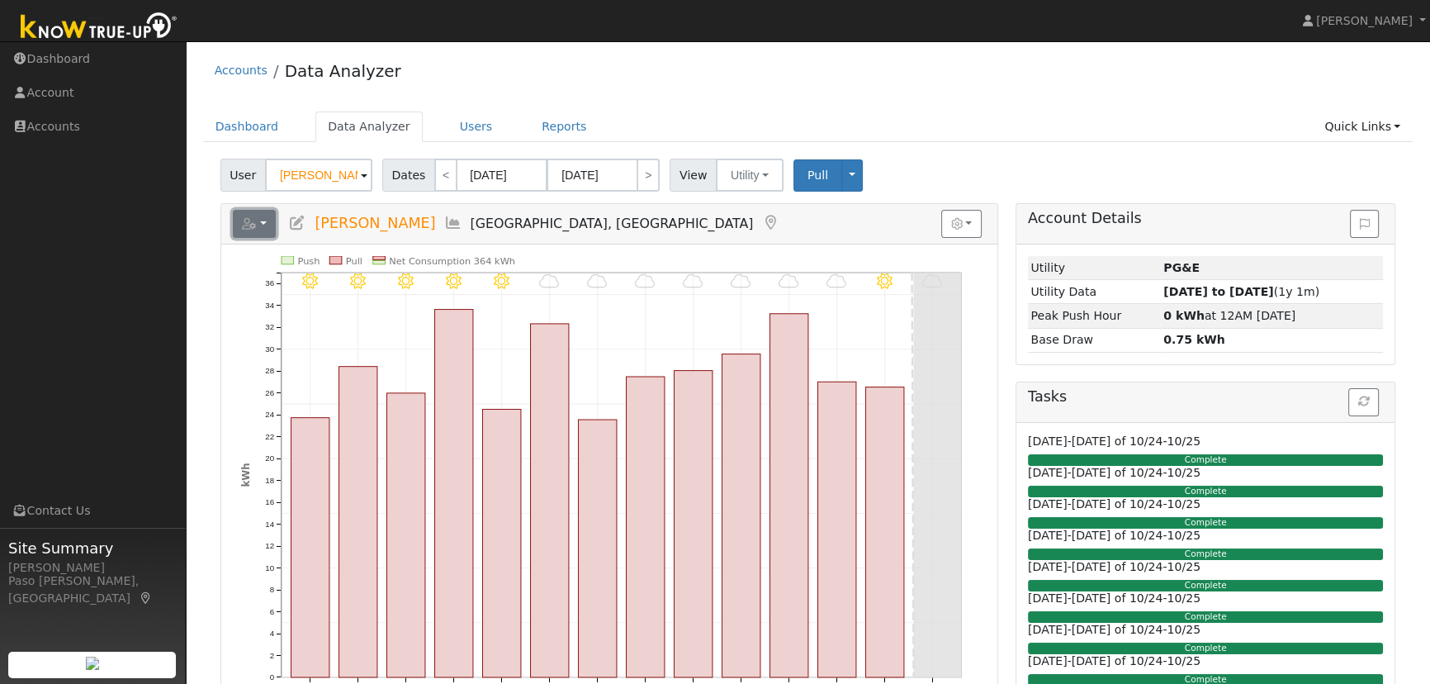
click at [257, 231] on button "button" at bounding box center [255, 224] width 44 height 28
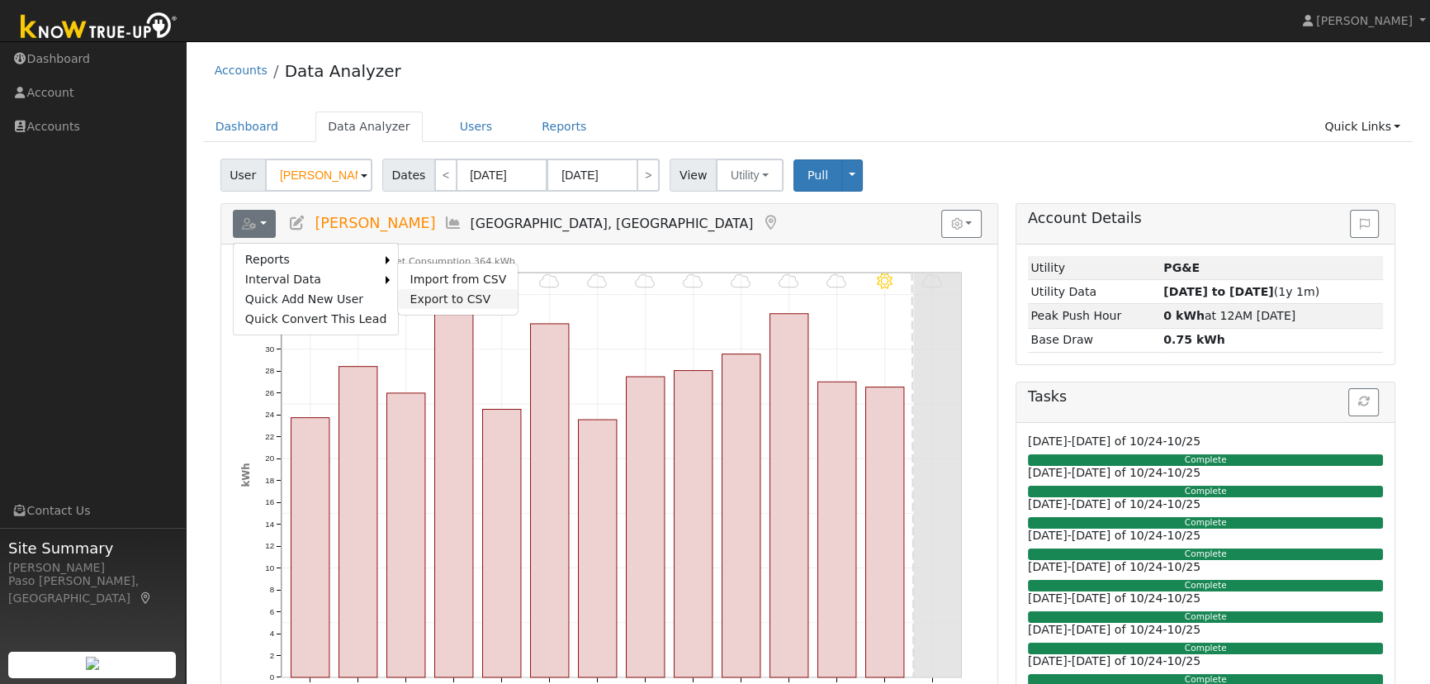
click at [403, 296] on link "Export to CSV" at bounding box center [458, 299] width 120 height 20
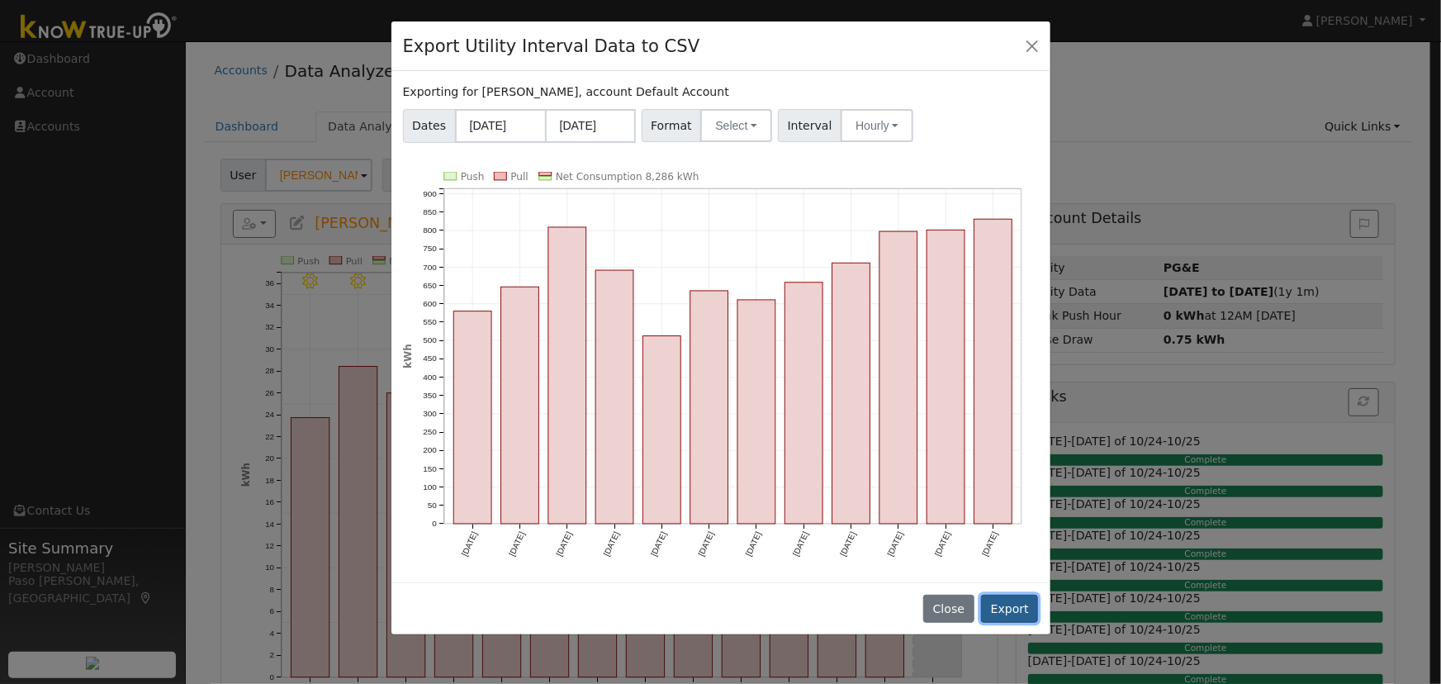
click at [1009, 599] on button "Export" at bounding box center [1009, 609] width 57 height 28
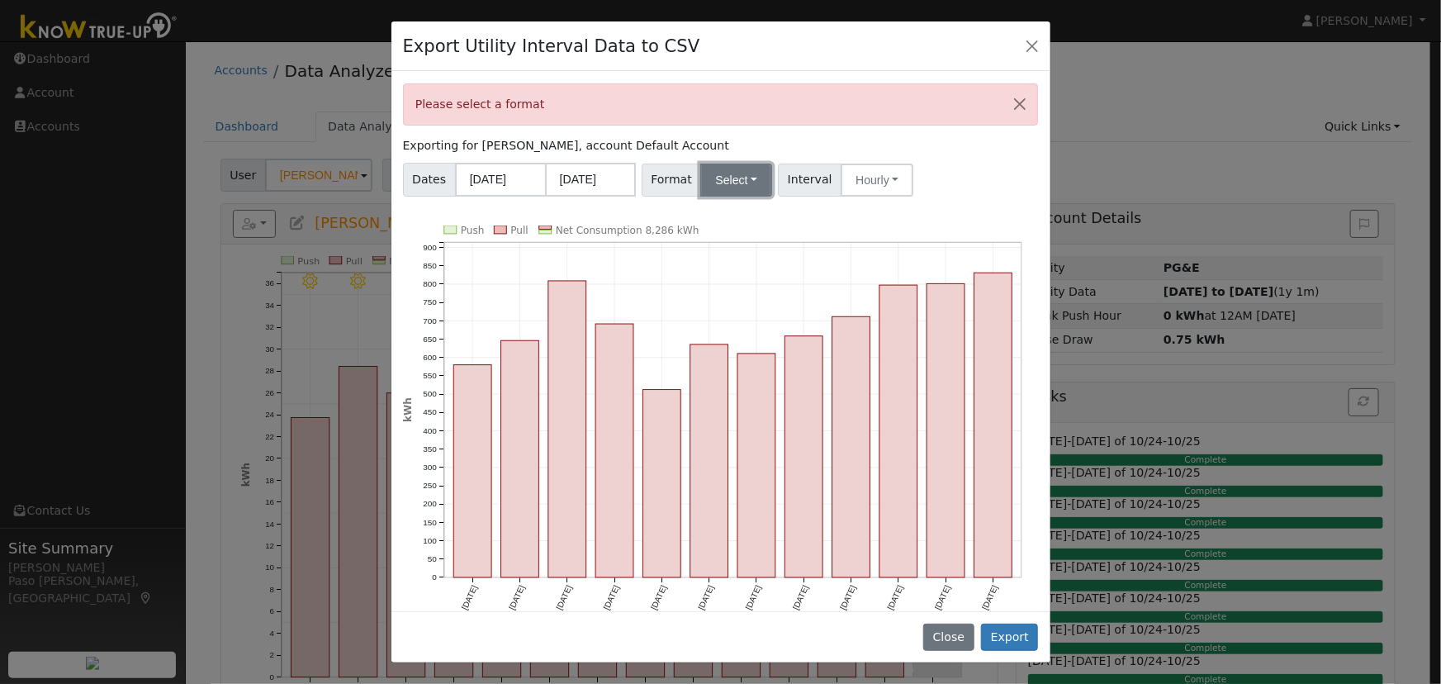
click at [726, 184] on button "Select" at bounding box center [736, 180] width 72 height 33
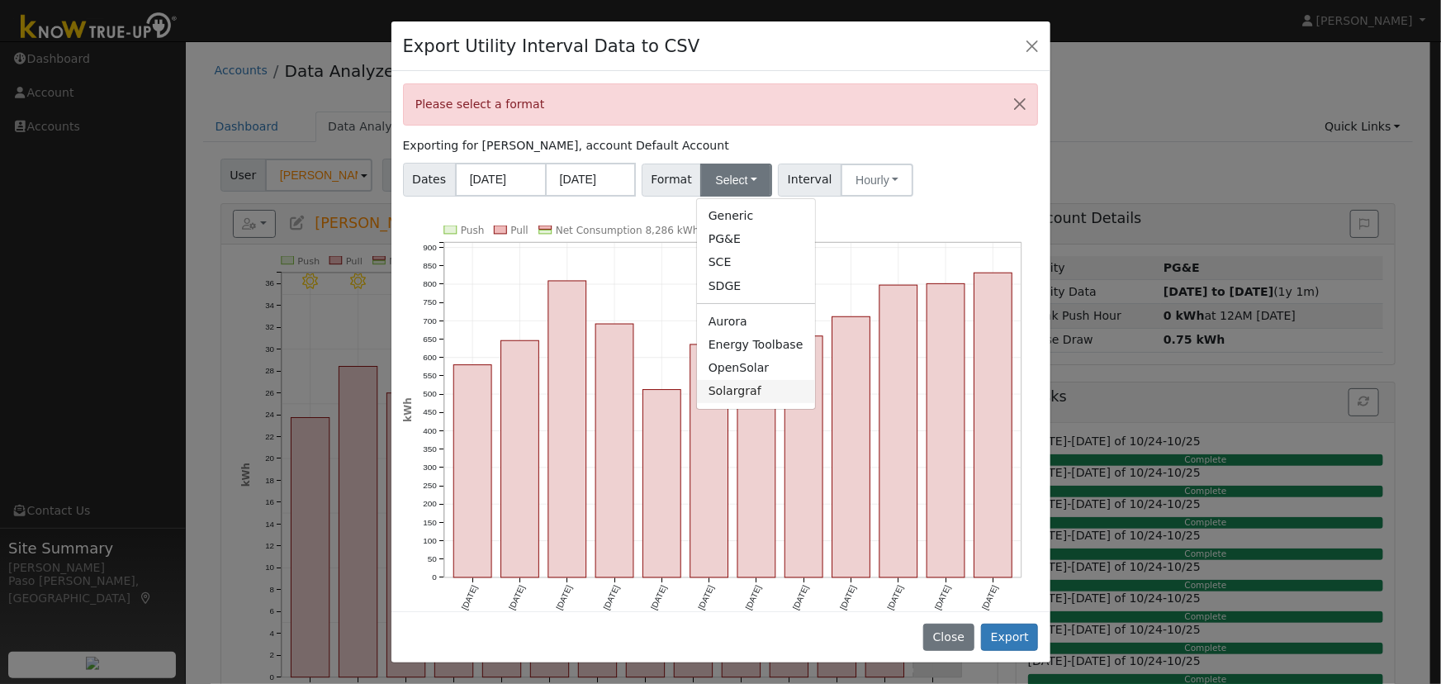
click at [734, 390] on link "Solargraf" at bounding box center [756, 391] width 118 height 23
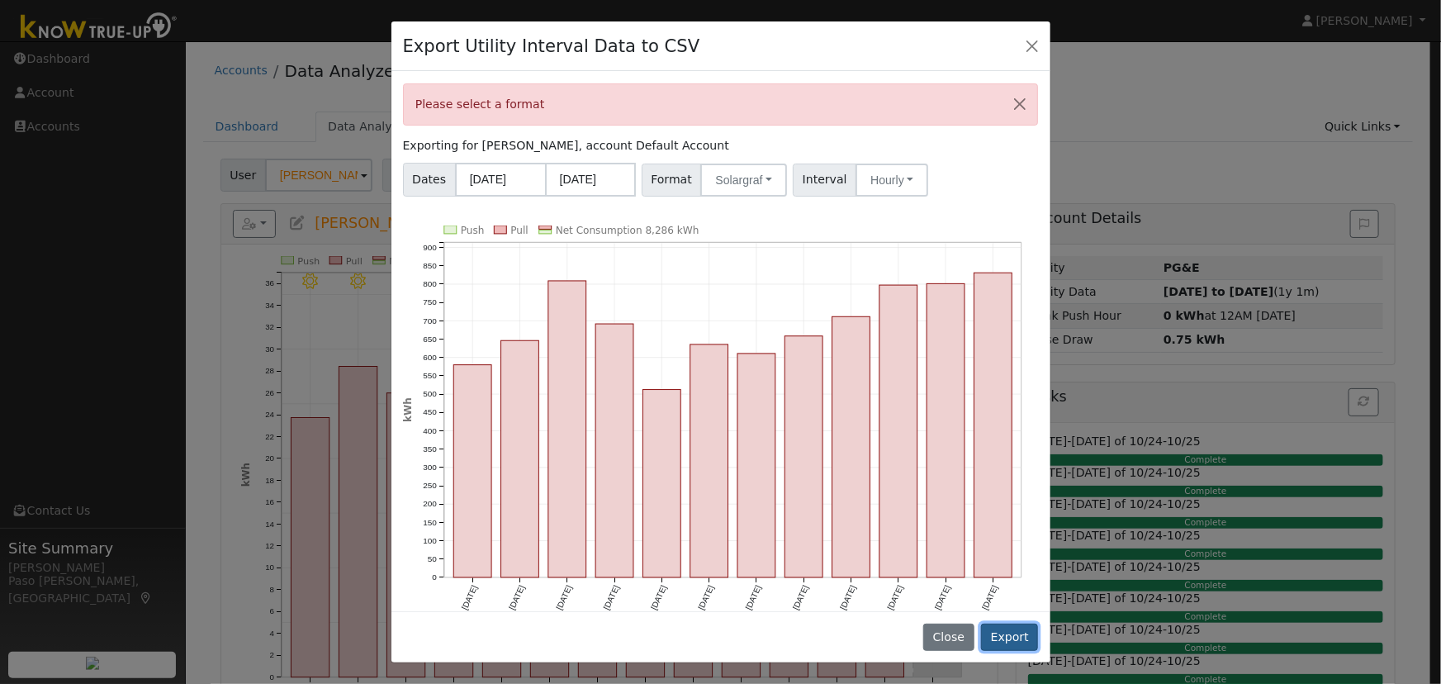
click at [1004, 640] on button "Export" at bounding box center [1009, 638] width 57 height 28
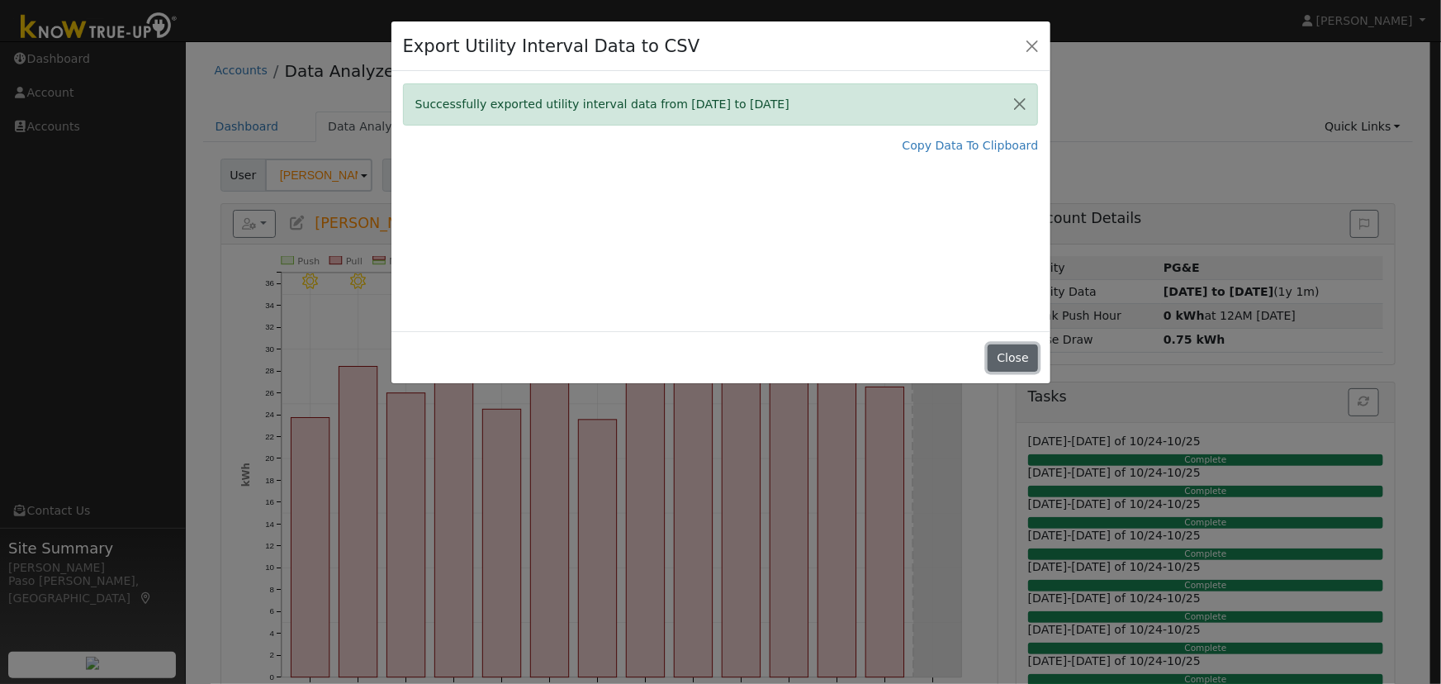
click at [1008, 365] on button "Close" at bounding box center [1013, 358] width 50 height 28
